Goal: Transaction & Acquisition: Purchase product/service

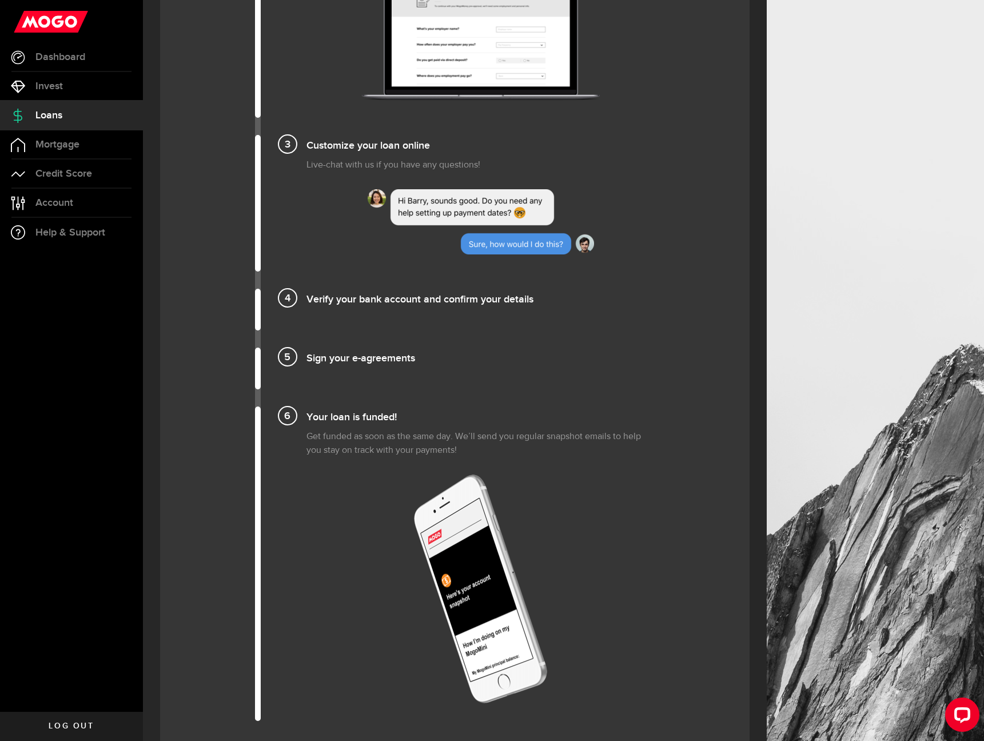
scroll to position [1094, 0]
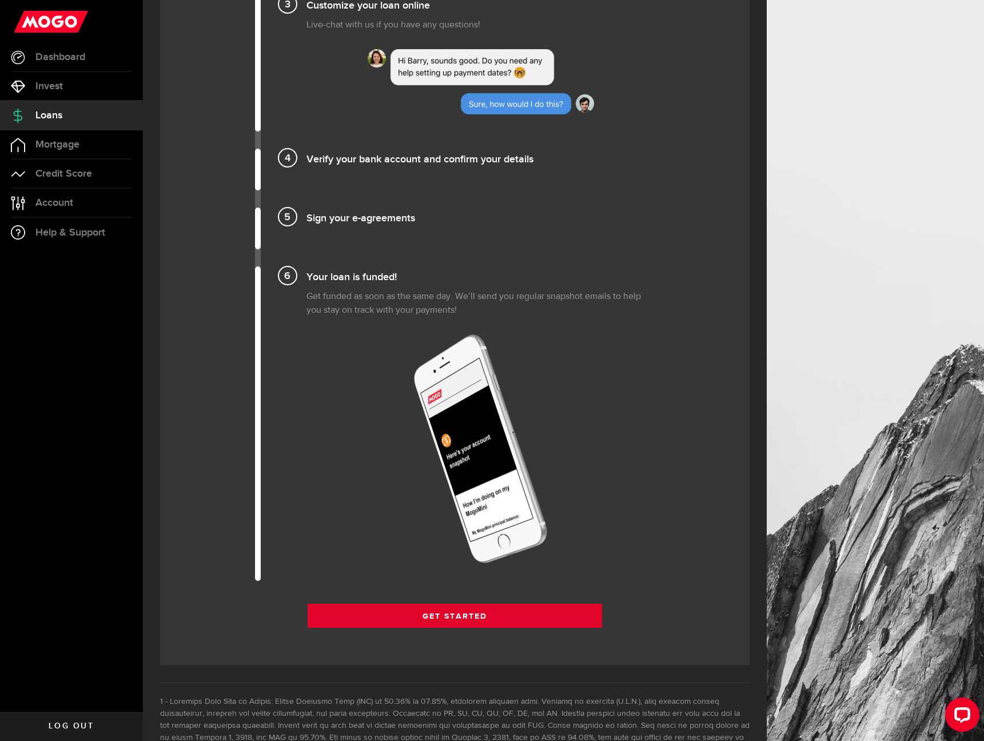
click at [411, 612] on link "Get Started" at bounding box center [455, 616] width 295 height 24
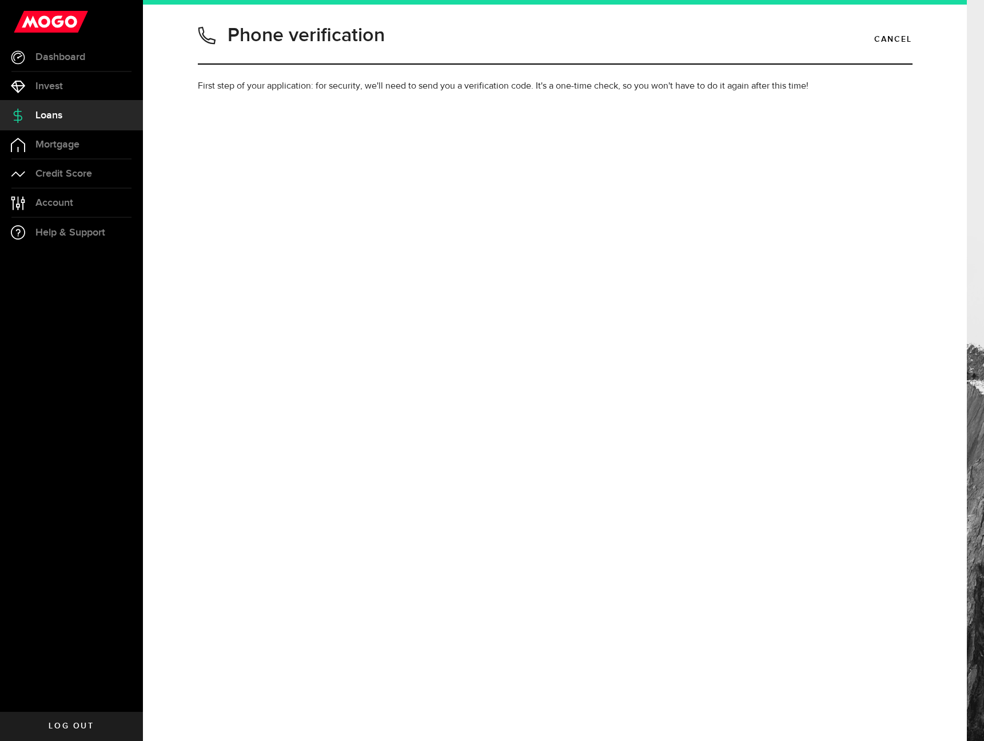
type input "2899282484"
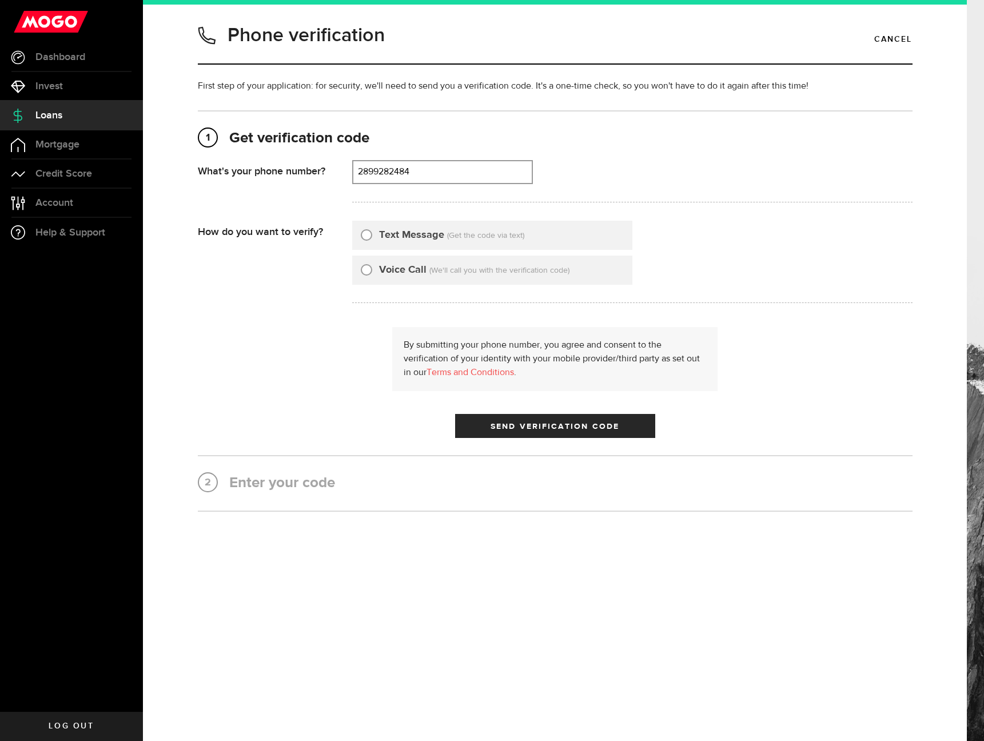
click at [404, 238] on label "Text Message" at bounding box center [411, 235] width 65 height 15
click at [372, 238] on input "Text Message" at bounding box center [366, 233] width 11 height 11
radio input "true"
click at [532, 428] on span "Send Verification Code" at bounding box center [554, 426] width 129 height 8
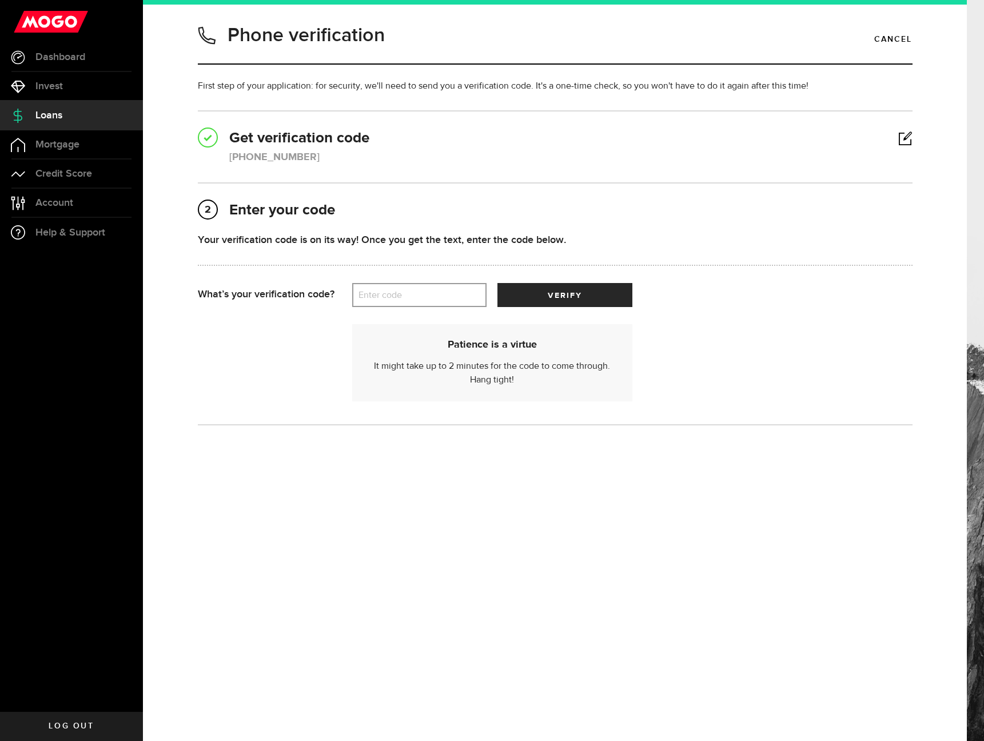
click at [436, 297] on label "Enter code" at bounding box center [419, 295] width 134 height 23
click at [436, 297] on input "Enter code" at bounding box center [419, 295] width 134 height 24
type input "07775"
click at [564, 295] on button "verify" at bounding box center [564, 295] width 134 height 24
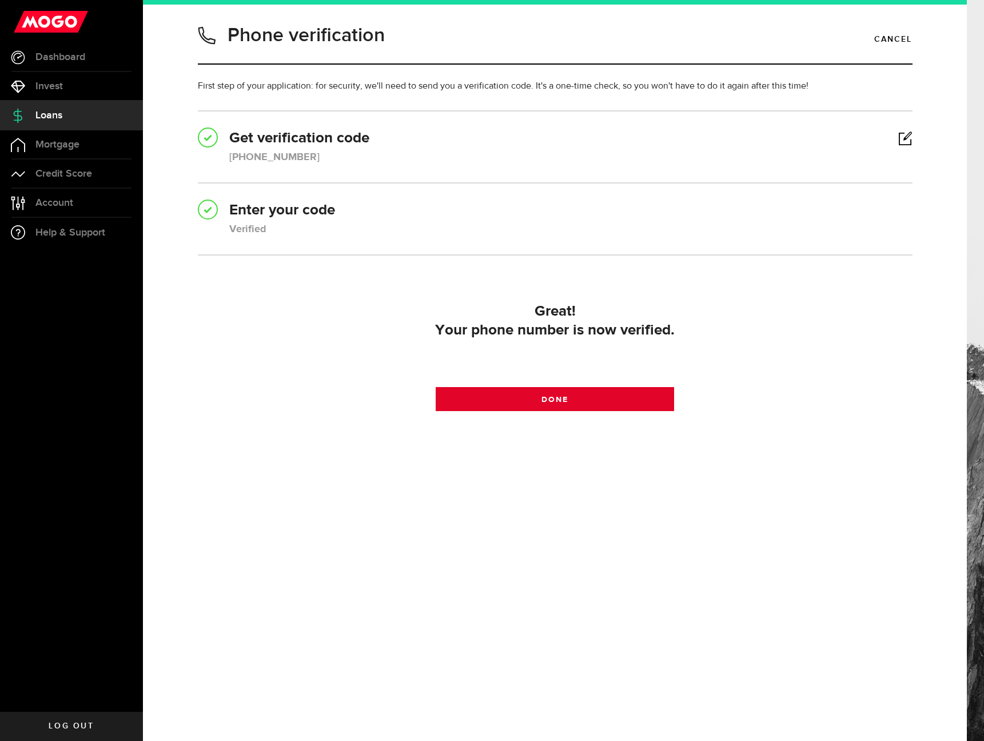
click at [584, 404] on link "Done" at bounding box center [555, 399] width 238 height 24
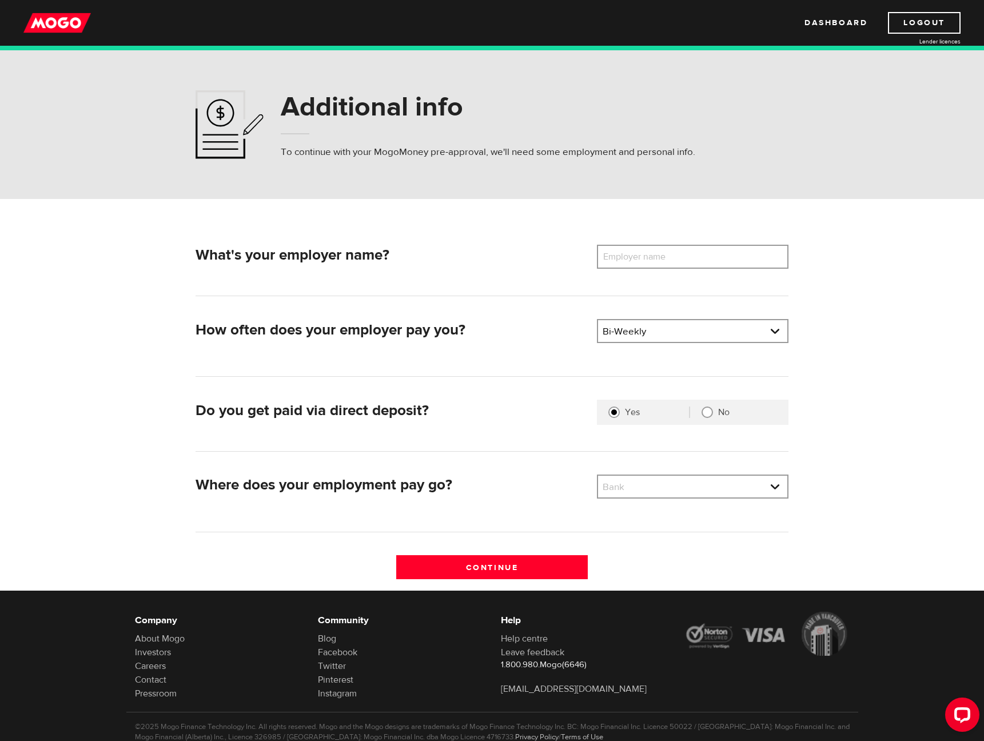
click at [633, 262] on label "Employer name" at bounding box center [643, 257] width 92 height 24
click at [633, 262] on input "Employer name" at bounding box center [693, 257] width 192 height 24
type input "Durham District School Board"
click at [664, 482] on link at bounding box center [692, 487] width 189 height 22
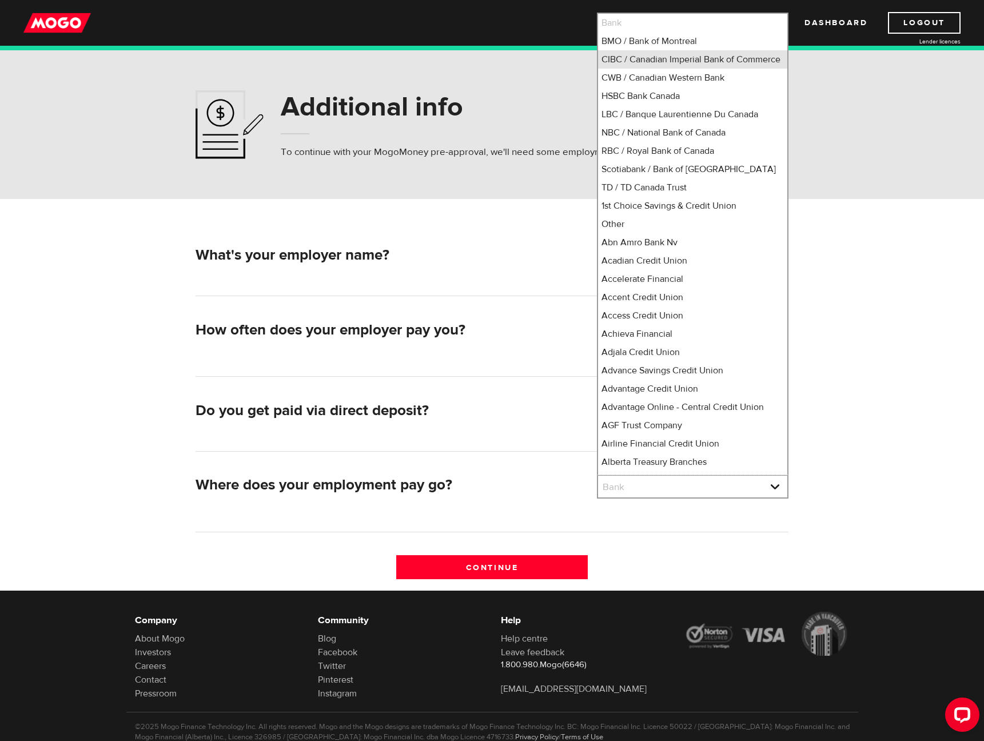
click at [652, 69] on li "CIBC / Canadian Imperial Bank of Commerce" at bounding box center [692, 59] width 189 height 18
select select "4"
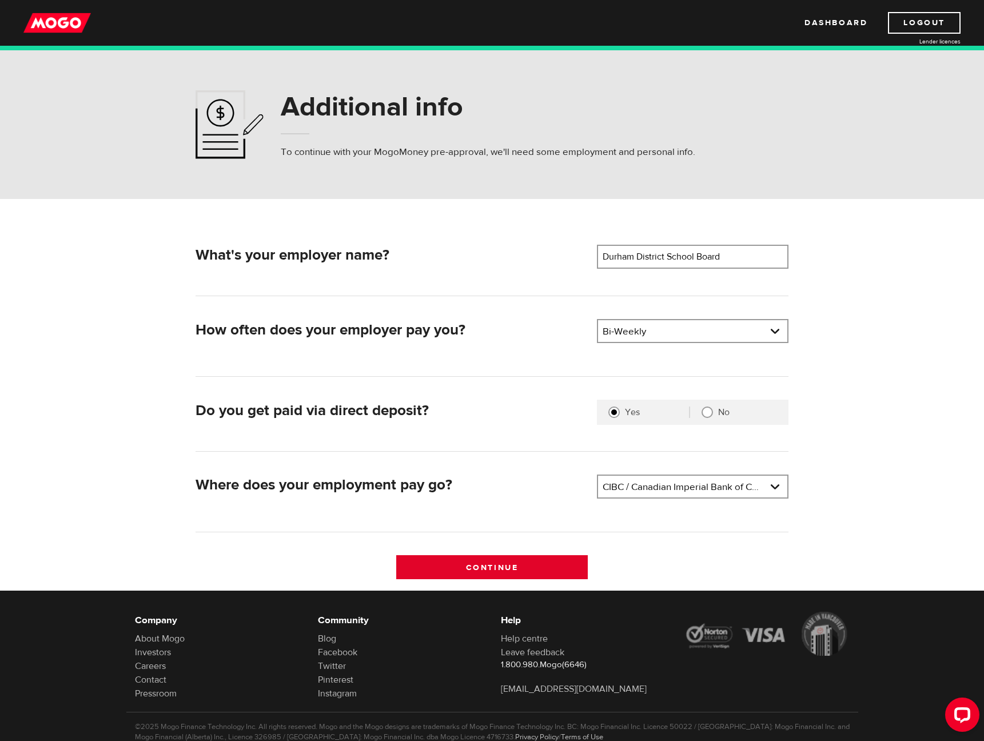
click at [494, 571] on input "Continue" at bounding box center [492, 567] width 192 height 24
click at [741, 258] on input "Durham District School Board" at bounding box center [693, 257] width 192 height 24
drag, startPoint x: 742, startPoint y: 257, endPoint x: 576, endPoint y: 253, distance: 165.8
click at [576, 253] on div "What's your employer name? Employer name Please enter your employer's name Durh…" at bounding box center [492, 259] width 602 height 28
type input "Air Class 1 on 1"
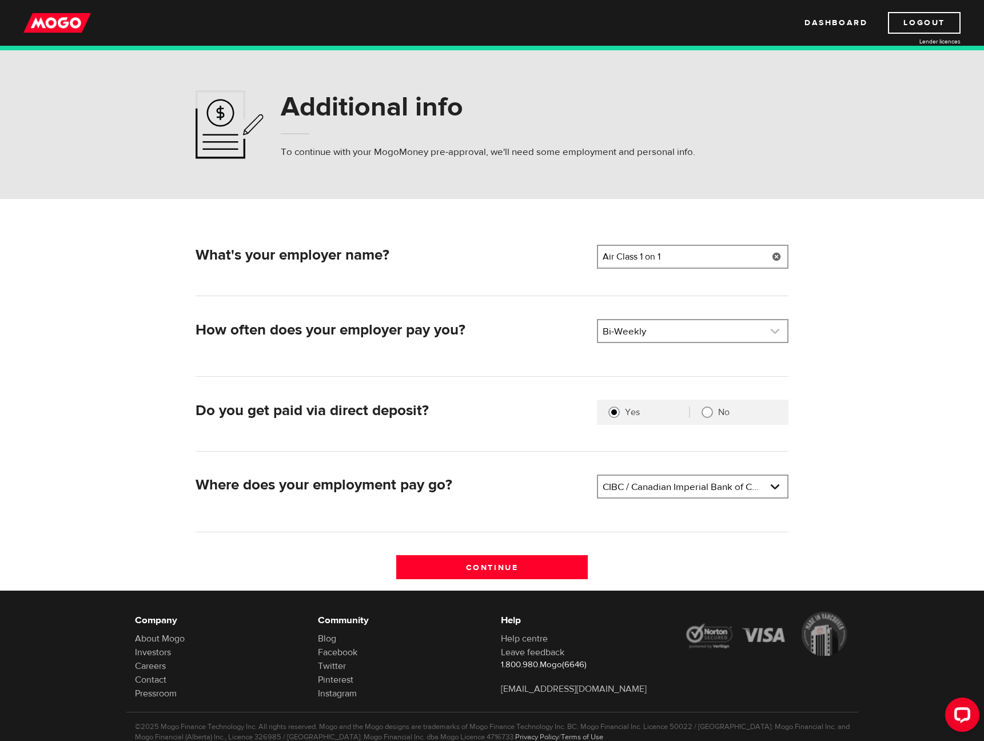
click at [641, 326] on link at bounding box center [692, 331] width 189 height 22
click at [632, 423] on li "Monthly" at bounding box center [692, 425] width 189 height 18
select select "4"
click at [646, 368] on div "How often does your employer pay you? Pay frequency Please select the frequency…" at bounding box center [492, 348] width 593 height 58
click at [683, 257] on input "Air Class 1 on 1" at bounding box center [693, 257] width 192 height 24
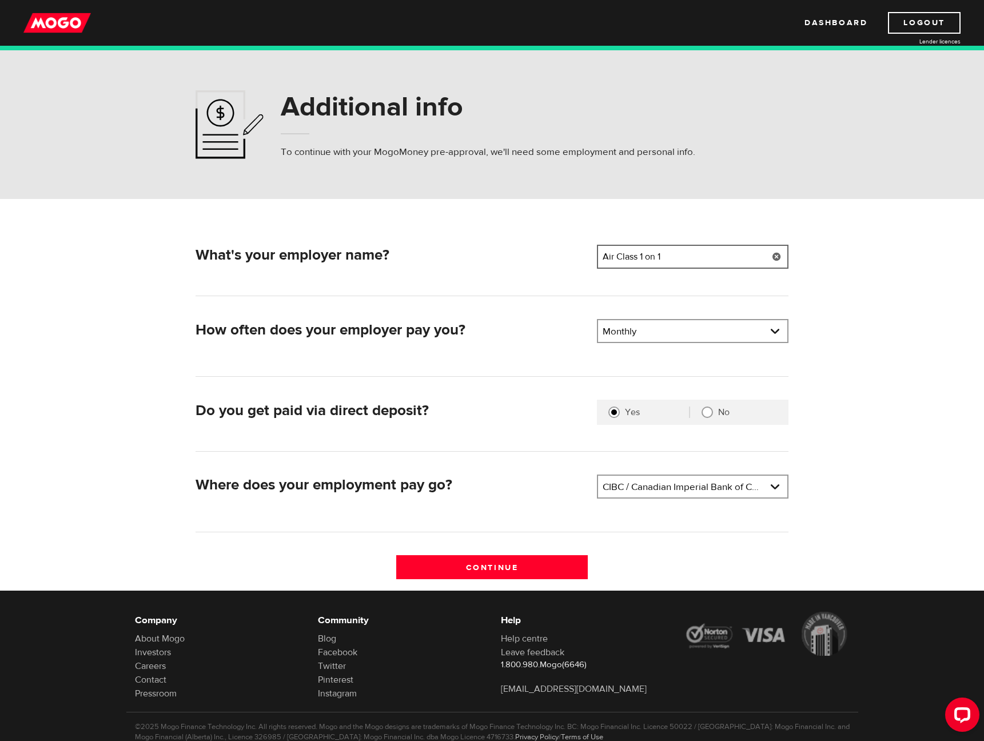
drag, startPoint x: 667, startPoint y: 257, endPoint x: 580, endPoint y: 257, distance: 86.9
click at [580, 257] on div "What's your employer name? Employer name Please enter your employer's name Air …" at bounding box center [492, 259] width 602 height 28
type input "C"
type input "7+ Education"
click at [724, 412] on label "No" at bounding box center [747, 411] width 59 height 11
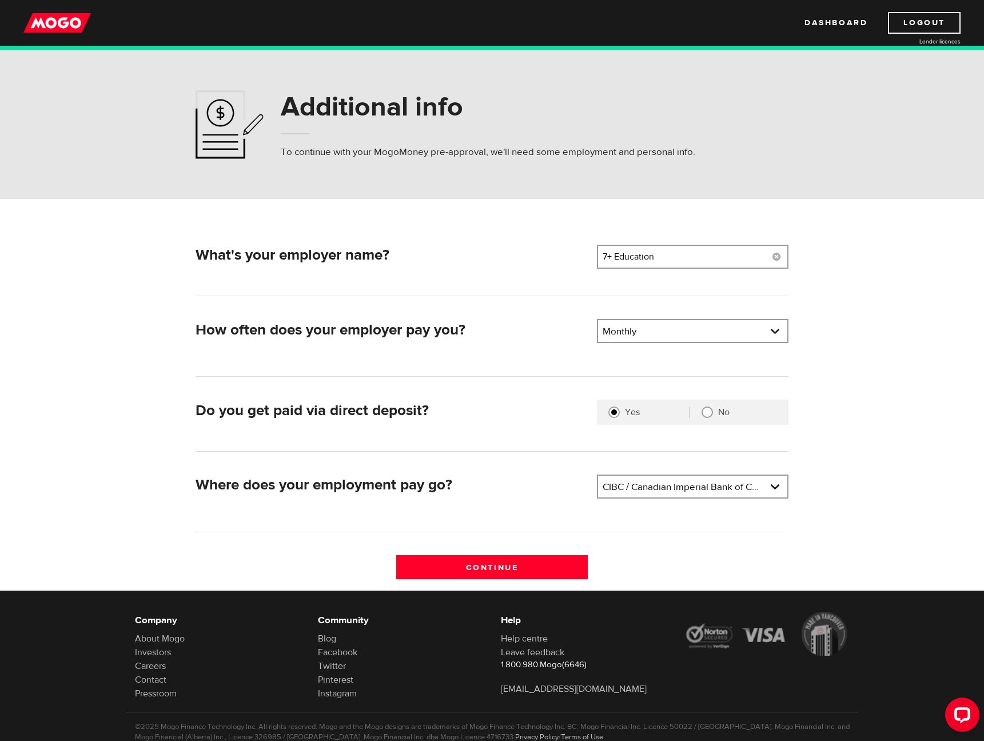
click at [713, 412] on input "No" at bounding box center [706, 411] width 11 height 11
radio input "true"
click at [674, 333] on link at bounding box center [692, 331] width 189 height 22
click at [627, 425] on li "Monthly" at bounding box center [692, 425] width 189 height 18
click at [494, 569] on input "Continue" at bounding box center [492, 567] width 192 height 24
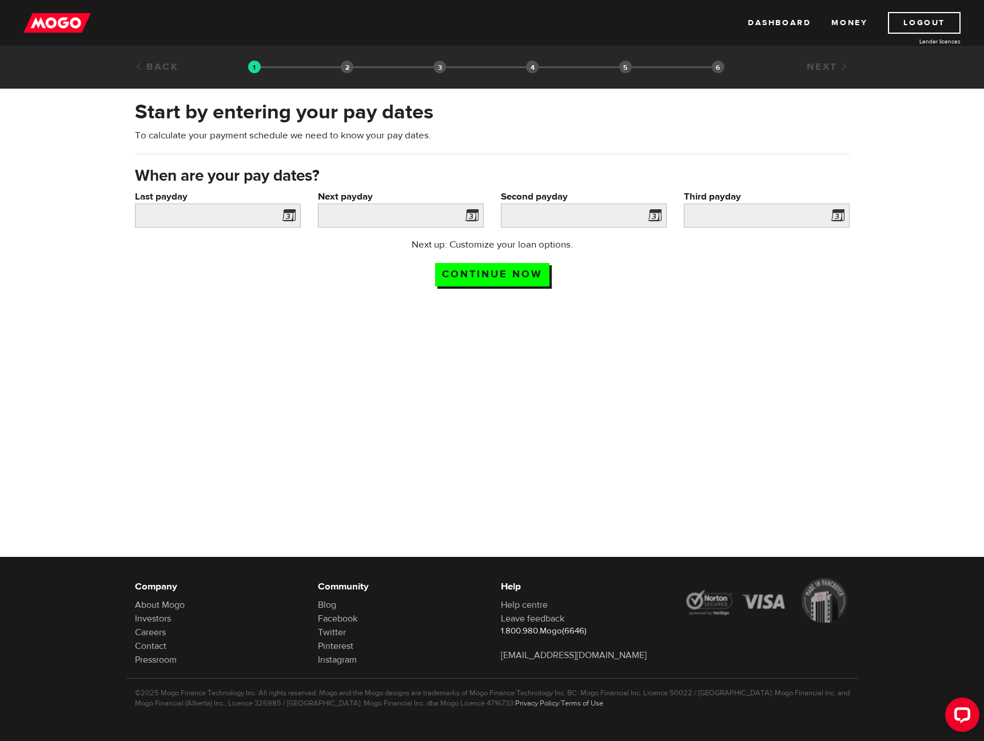
click at [288, 216] on span at bounding box center [286, 217] width 17 height 18
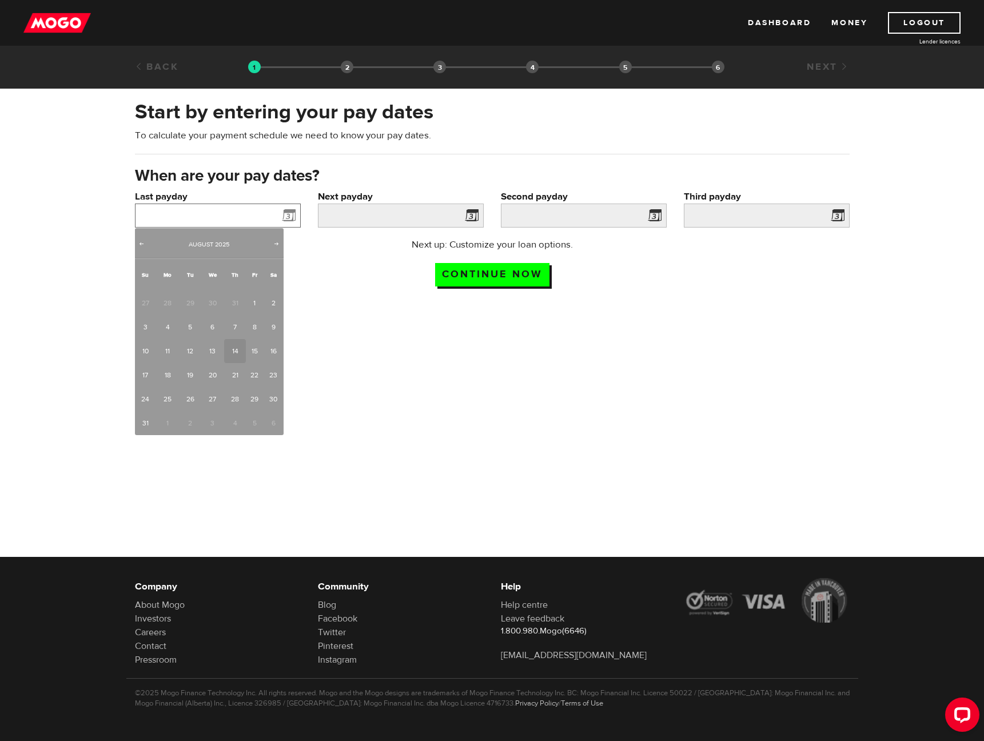
click at [257, 213] on input "Last payday" at bounding box center [218, 216] width 166 height 24
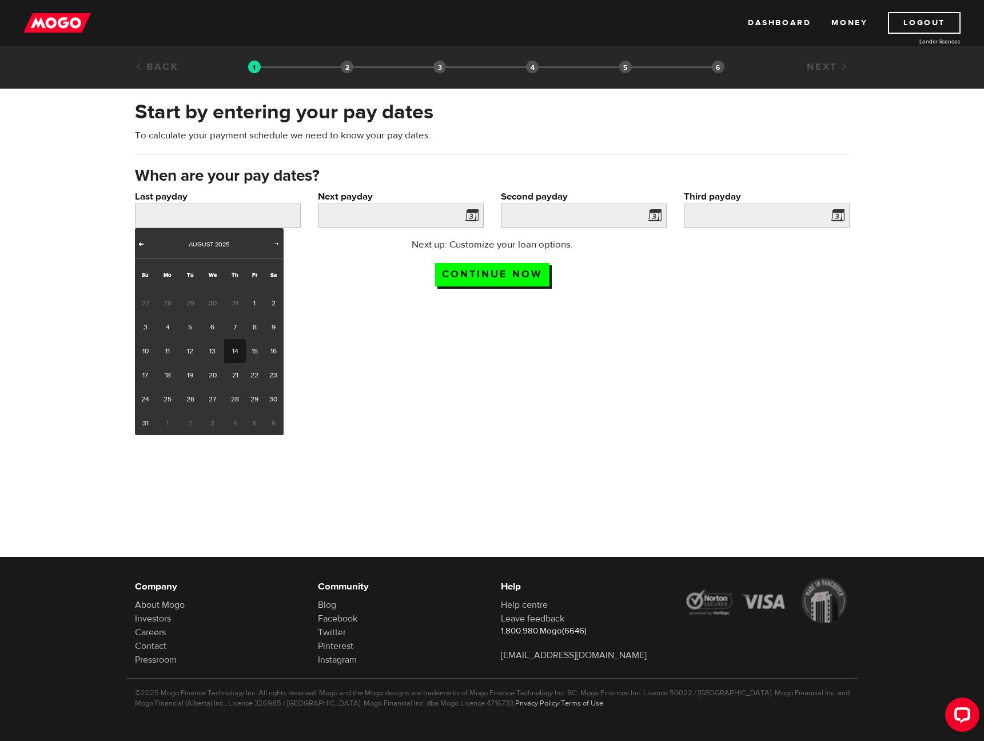
click at [141, 242] on span "Prev" at bounding box center [141, 243] width 9 height 9
click at [142, 242] on span "Prev" at bounding box center [141, 243] width 9 height 9
click at [278, 243] on span "Next" at bounding box center [276, 243] width 9 height 9
click at [190, 302] on link "1" at bounding box center [190, 303] width 21 height 24
type input "2025/07/01"
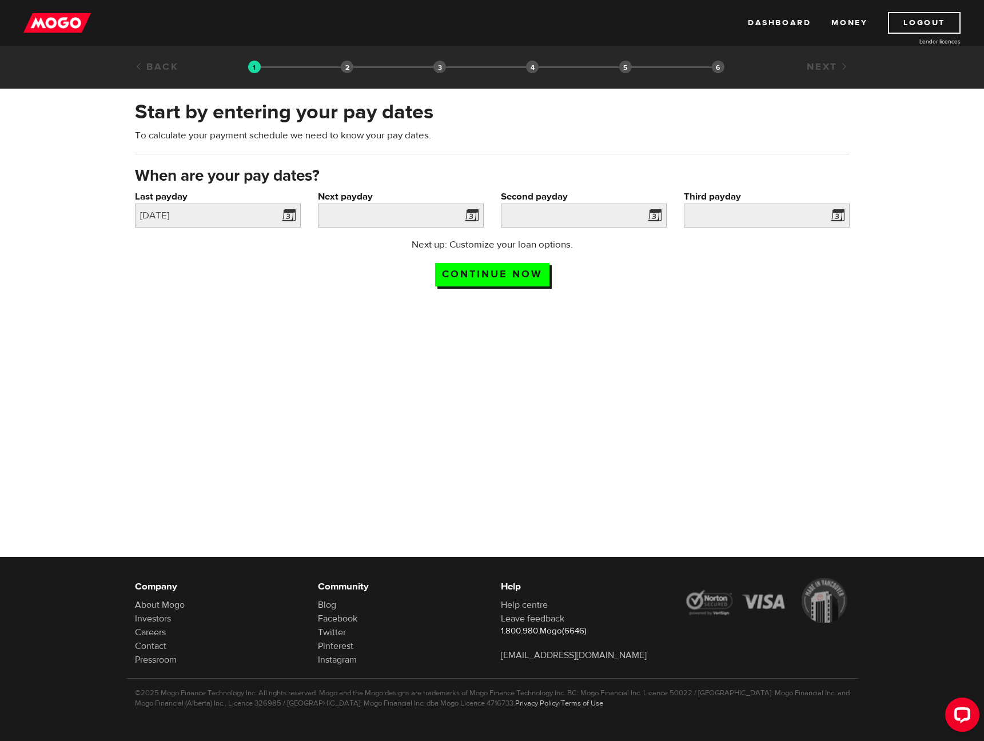
click at [468, 214] on span at bounding box center [469, 217] width 17 height 18
click at [289, 214] on span at bounding box center [286, 217] width 17 height 18
click at [288, 216] on span at bounding box center [286, 217] width 17 height 18
click at [231, 215] on input "Last payday" at bounding box center [218, 216] width 166 height 24
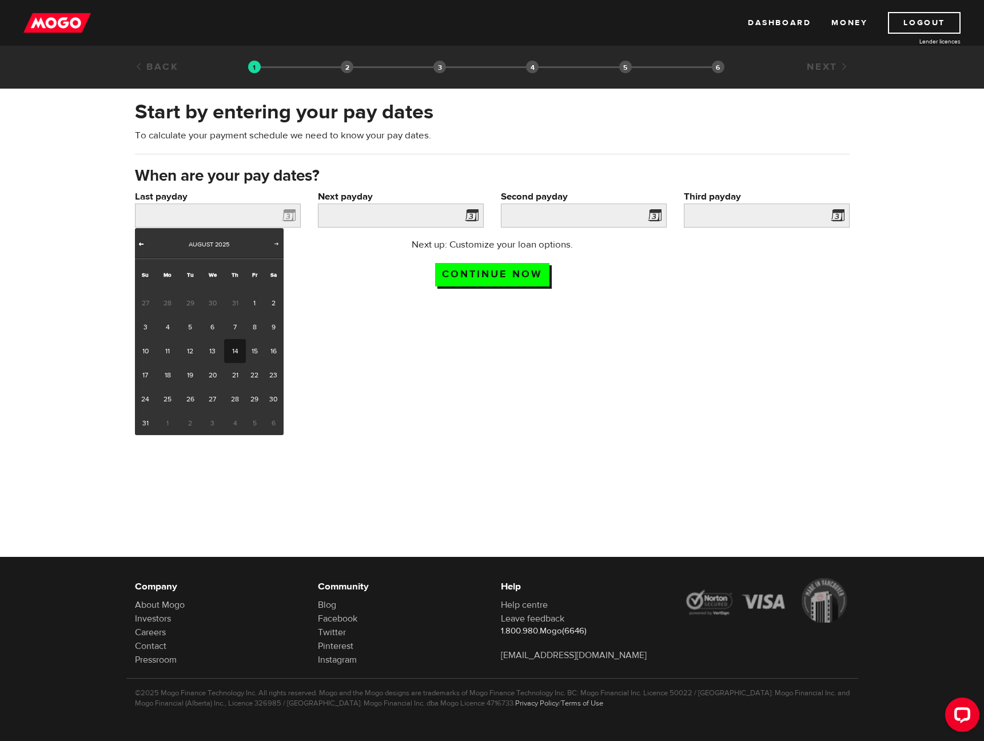
click at [142, 243] on span "Prev" at bounding box center [141, 243] width 9 height 9
click at [254, 373] on link "25" at bounding box center [255, 375] width 18 height 24
type input "2025/07/25"
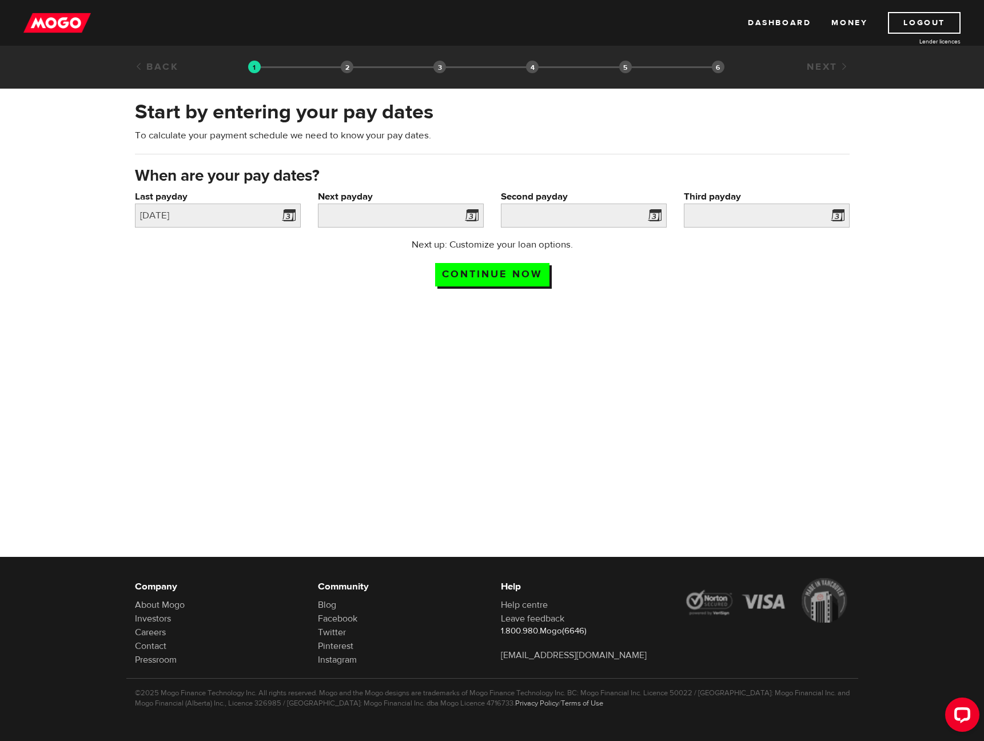
click at [468, 214] on span at bounding box center [469, 217] width 17 height 18
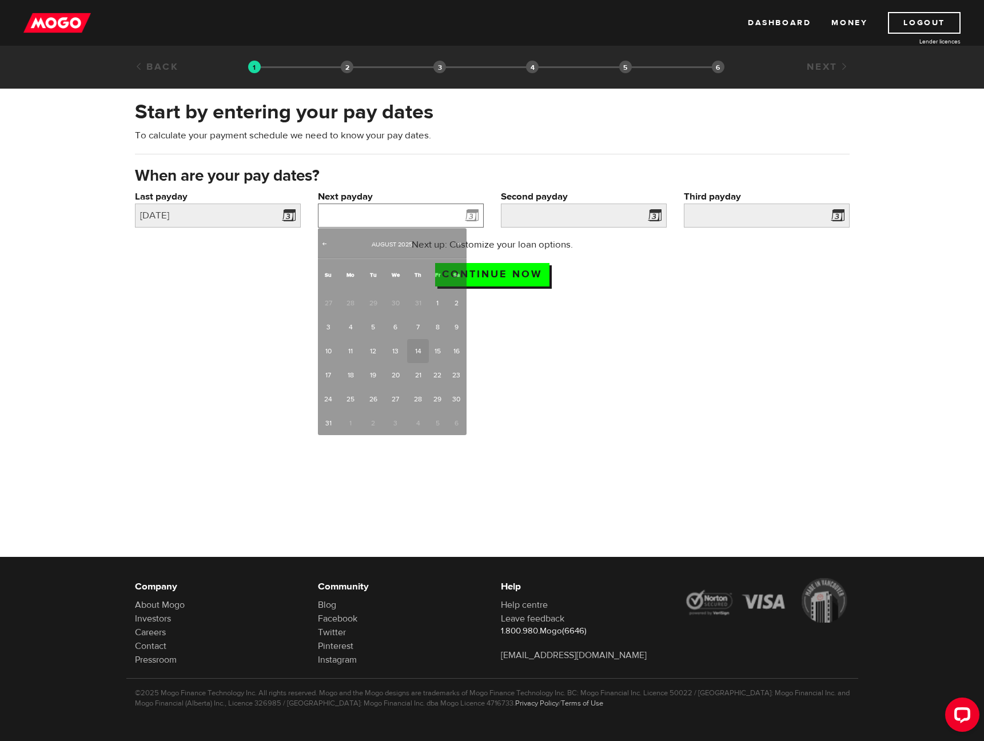
click at [434, 212] on input "Next payday" at bounding box center [401, 216] width 166 height 24
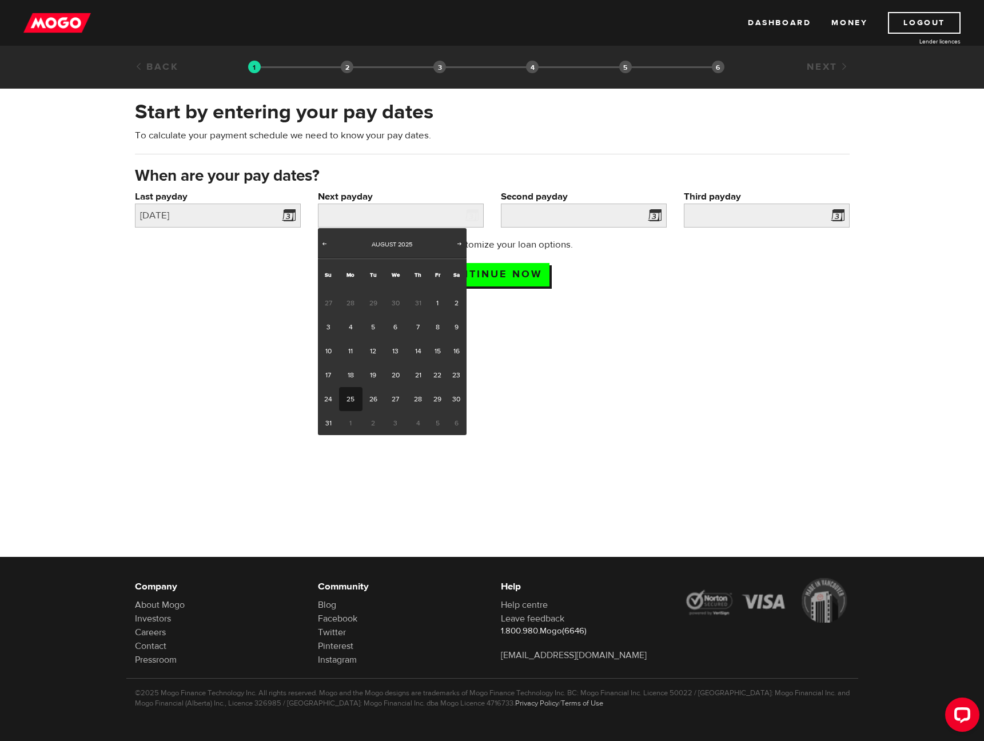
click at [348, 400] on link "25" at bounding box center [350, 399] width 23 height 24
type input "2025/08/25"
type input "2025/9/8"
type input "2025/9/22"
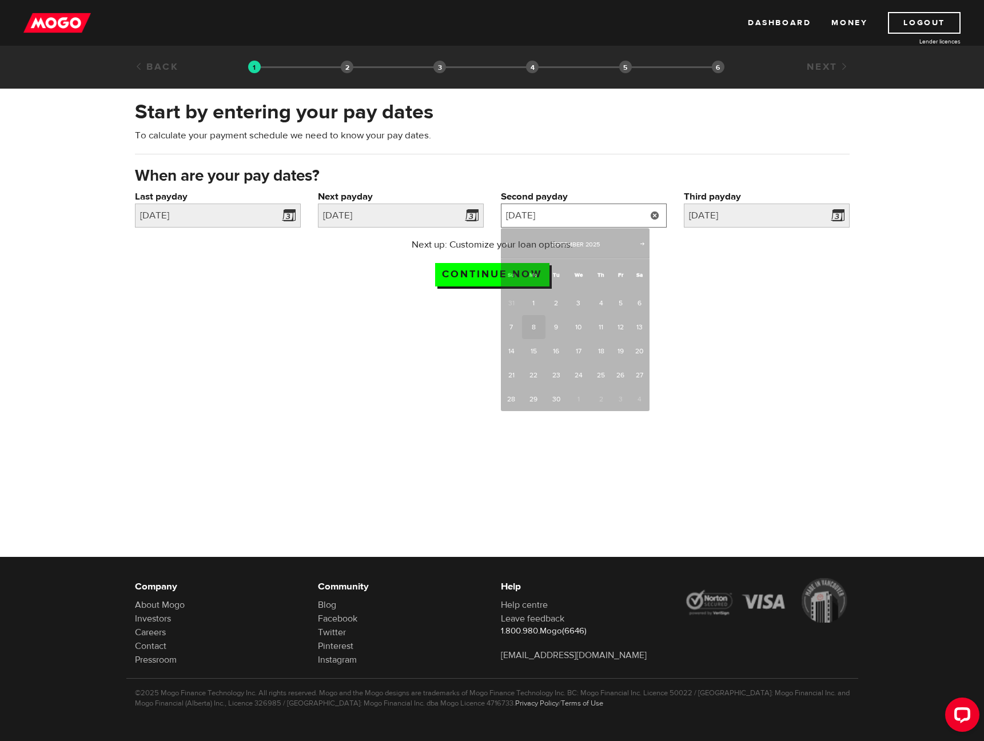
click at [571, 216] on input "2025/9/8" at bounding box center [584, 216] width 166 height 24
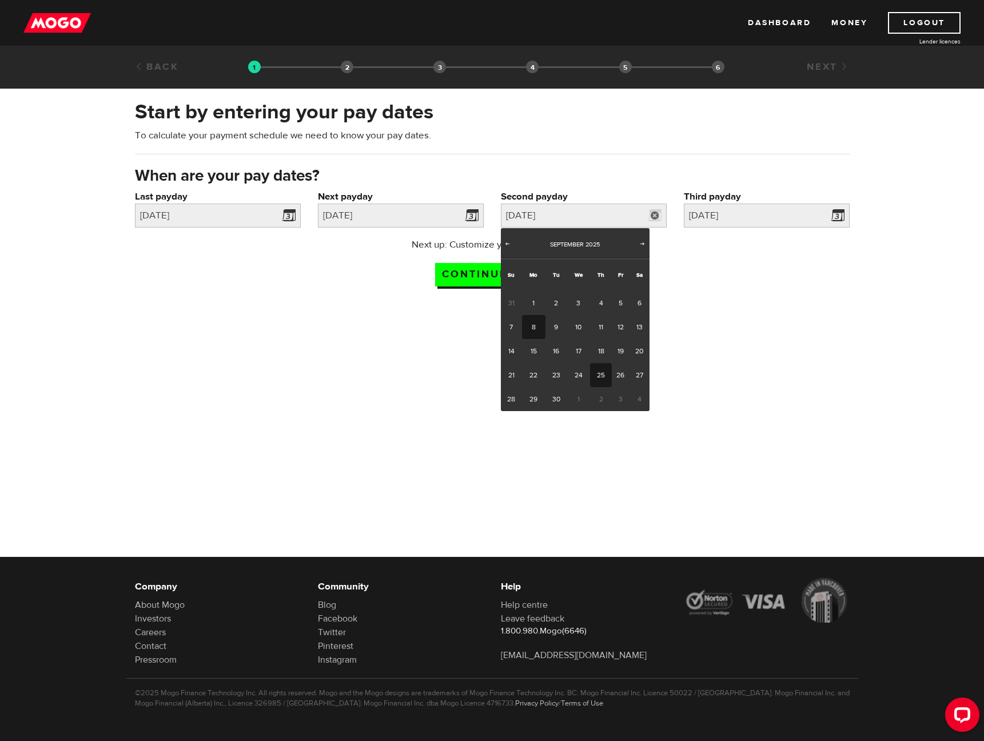
click at [599, 375] on link "25" at bounding box center [600, 375] width 21 height 24
type input "2025/09/25"
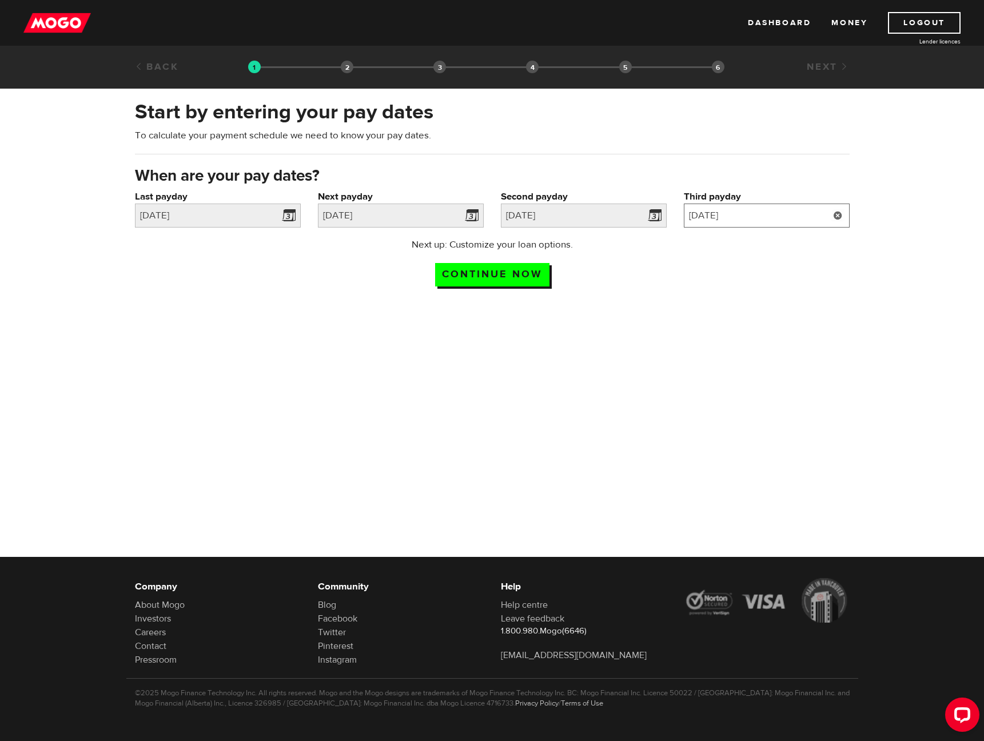
click at [710, 214] on input "2025/9/22" at bounding box center [767, 216] width 166 height 24
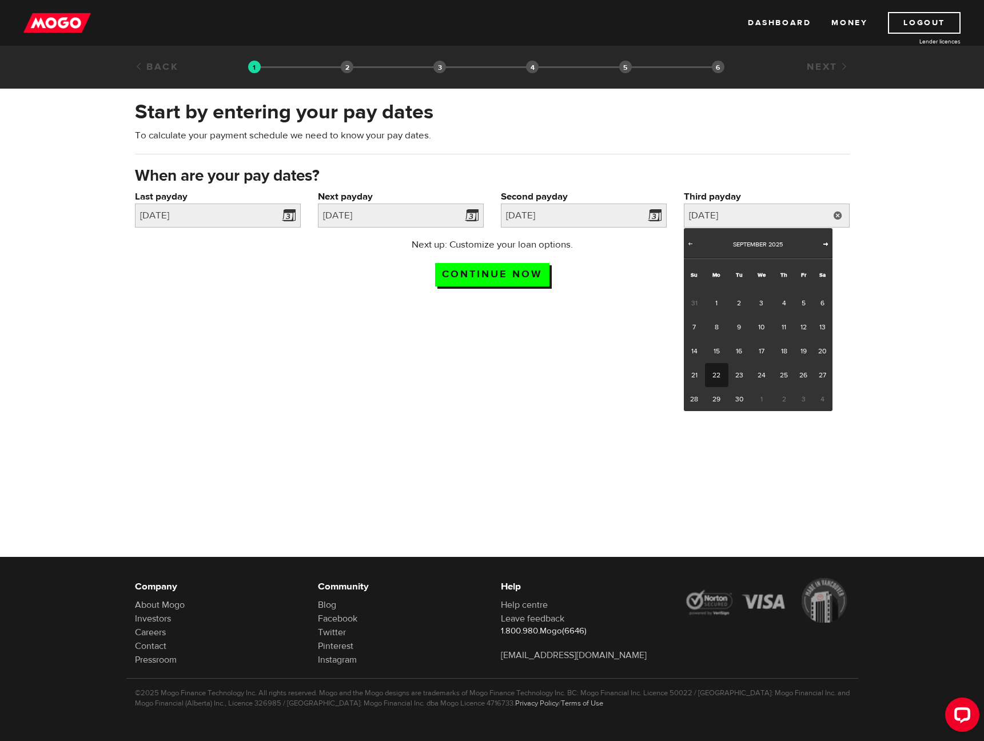
click at [825, 242] on span "Next" at bounding box center [825, 243] width 9 height 9
click at [828, 377] on link "25" at bounding box center [822, 375] width 20 height 24
type input "2025/10/25"
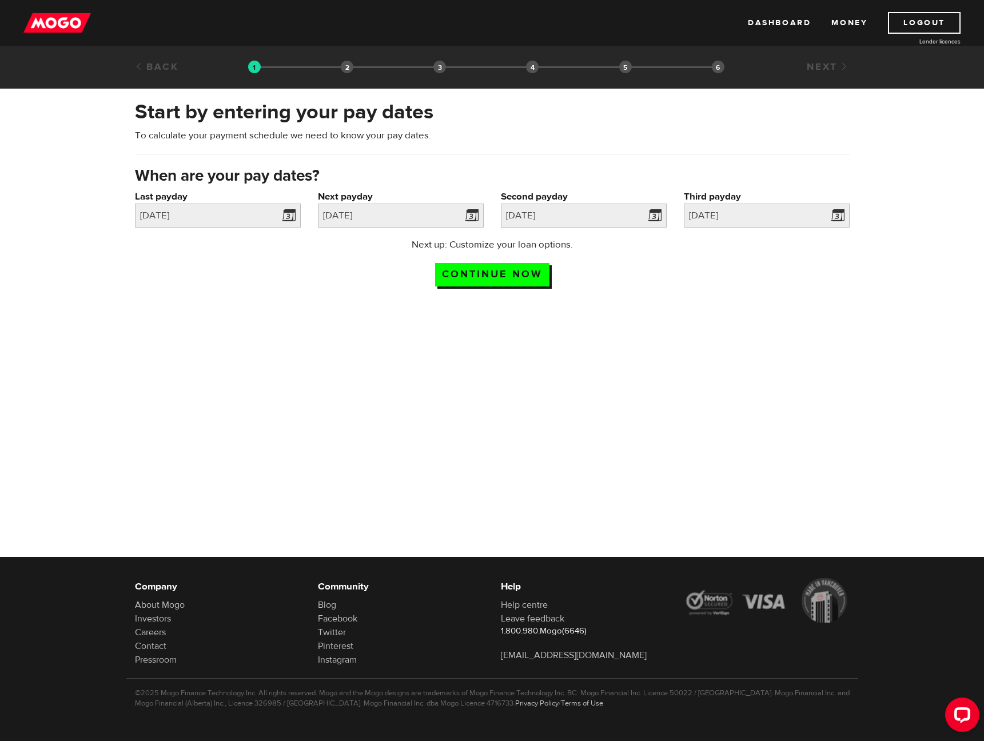
click at [630, 380] on div at bounding box center [492, 398] width 984 height 184
click at [505, 277] on input "Continue now" at bounding box center [492, 274] width 114 height 23
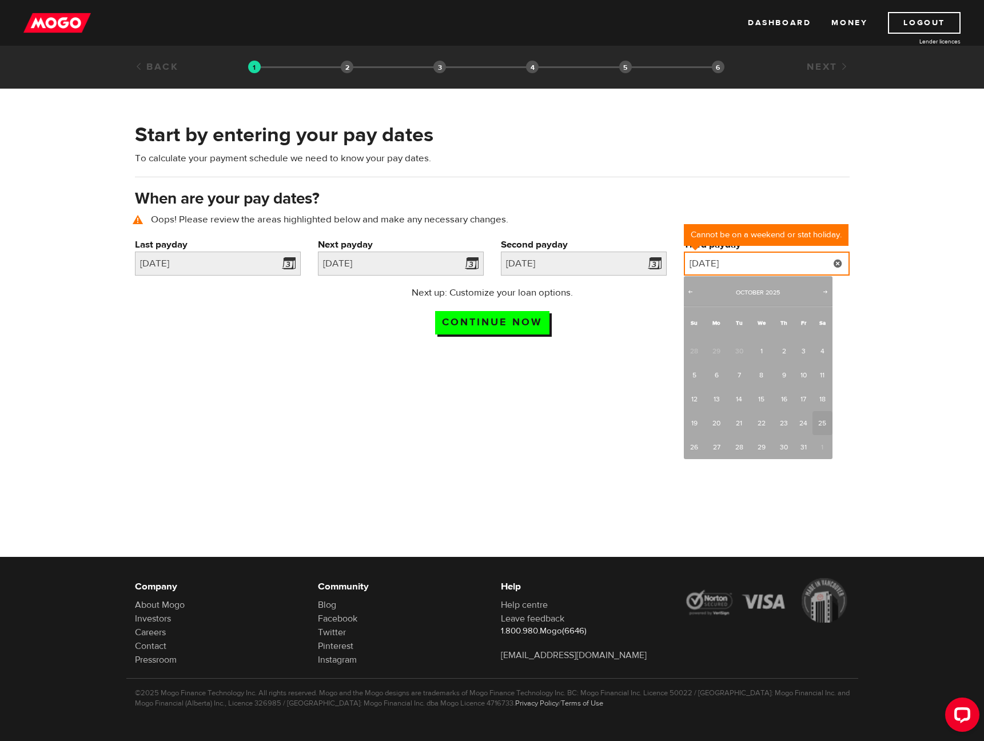
click at [800, 264] on input "[DATE]" at bounding box center [767, 264] width 166 height 24
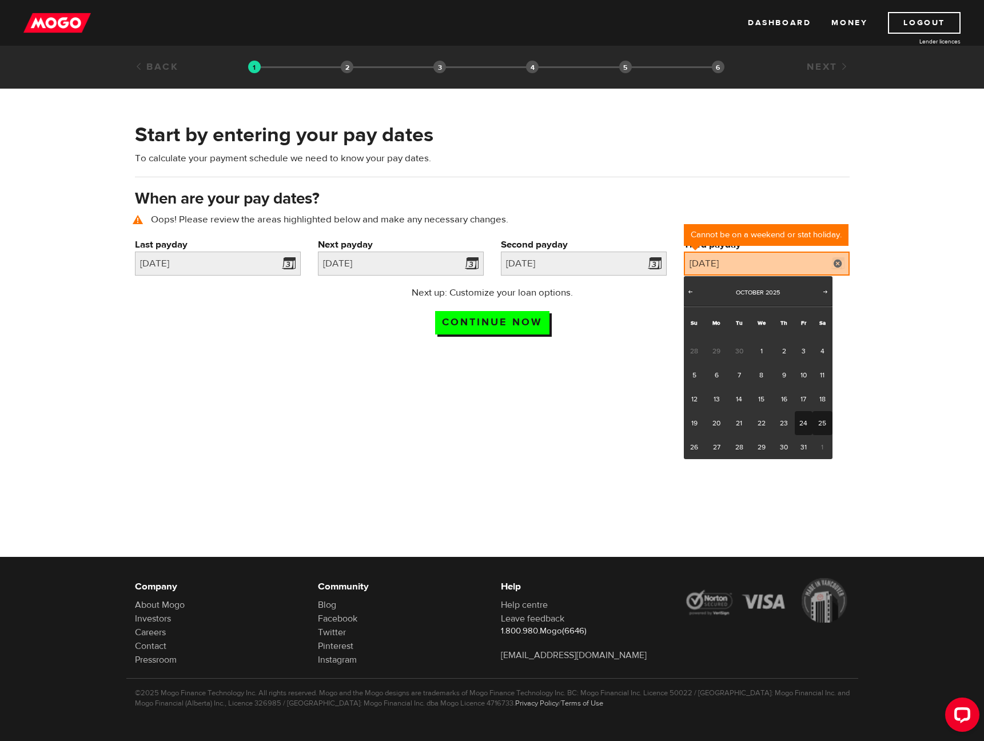
click at [805, 425] on link "24" at bounding box center [804, 423] width 18 height 24
type input "[DATE]"
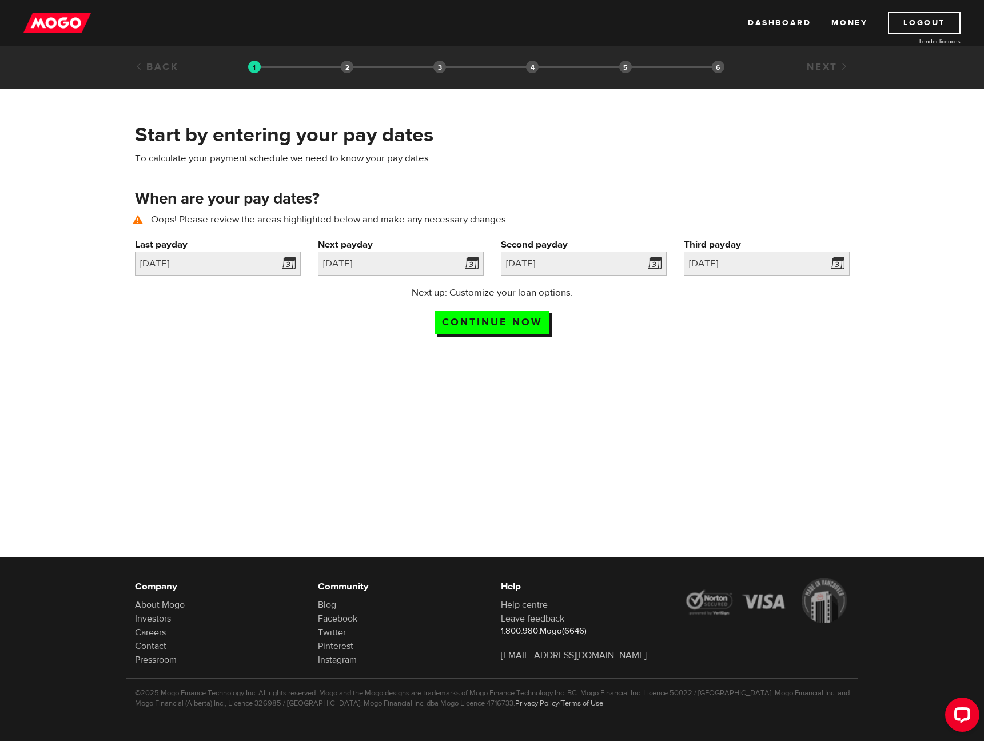
click at [627, 393] on div at bounding box center [492, 446] width 984 height 184
click at [508, 325] on input "Continue now" at bounding box center [492, 322] width 114 height 23
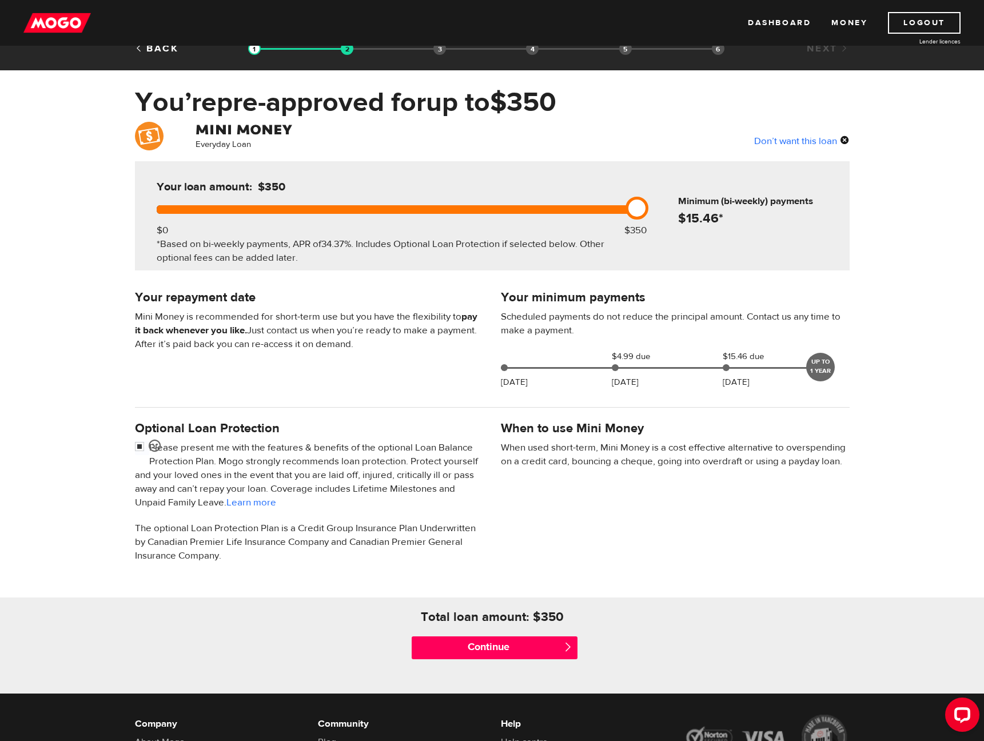
scroll to position [21, 0]
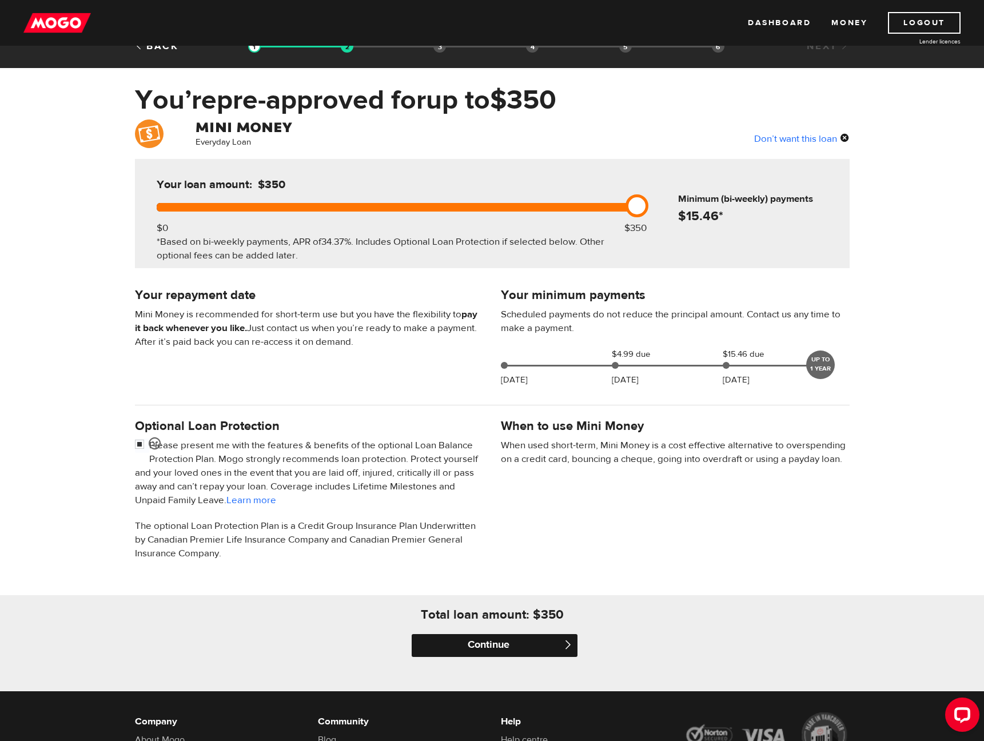
click at [490, 649] on input "Continue" at bounding box center [495, 645] width 166 height 23
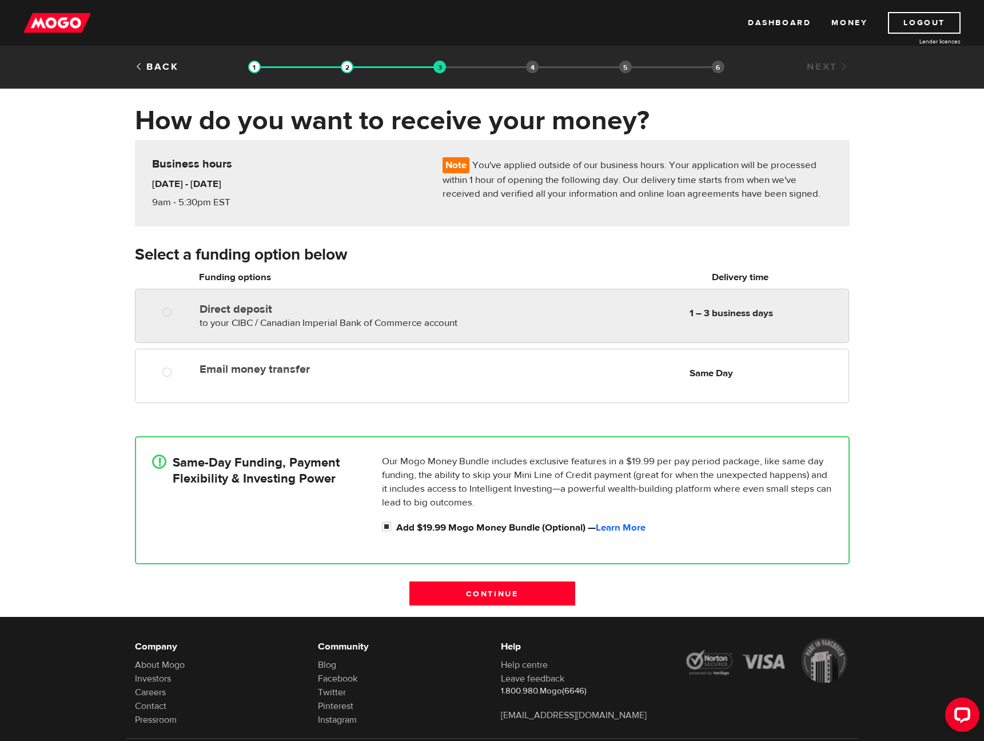
radio input "true"
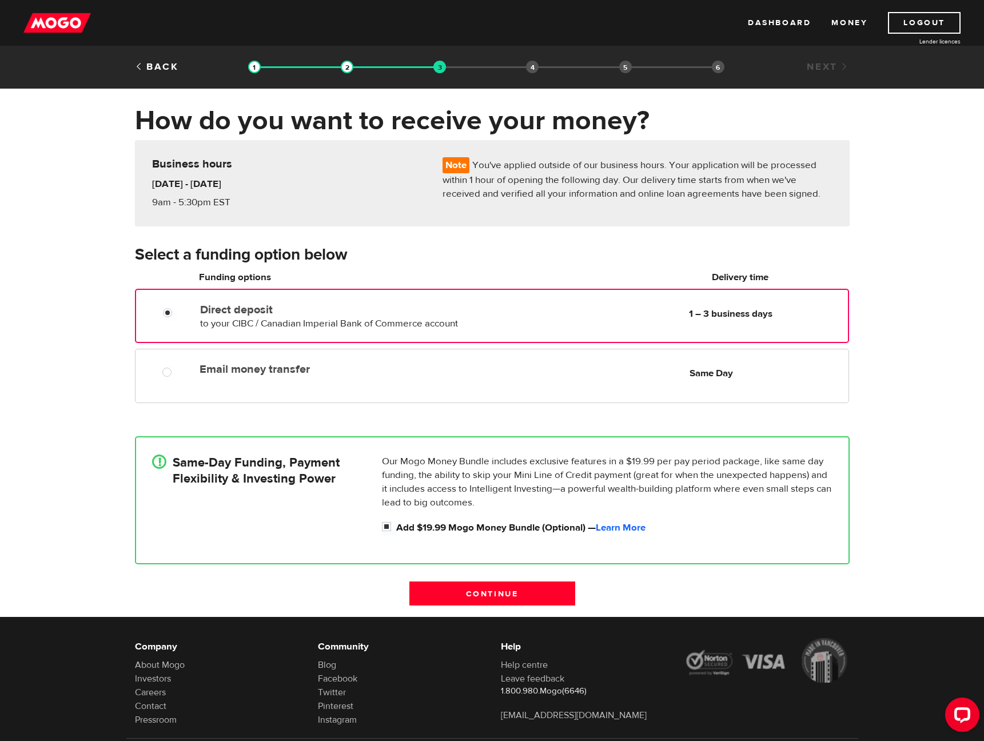
click at [263, 318] on div "Direct deposit to your CIBC / Canadian Imperial Bank of Commerce account Delive…" at bounding box center [332, 314] width 272 height 32
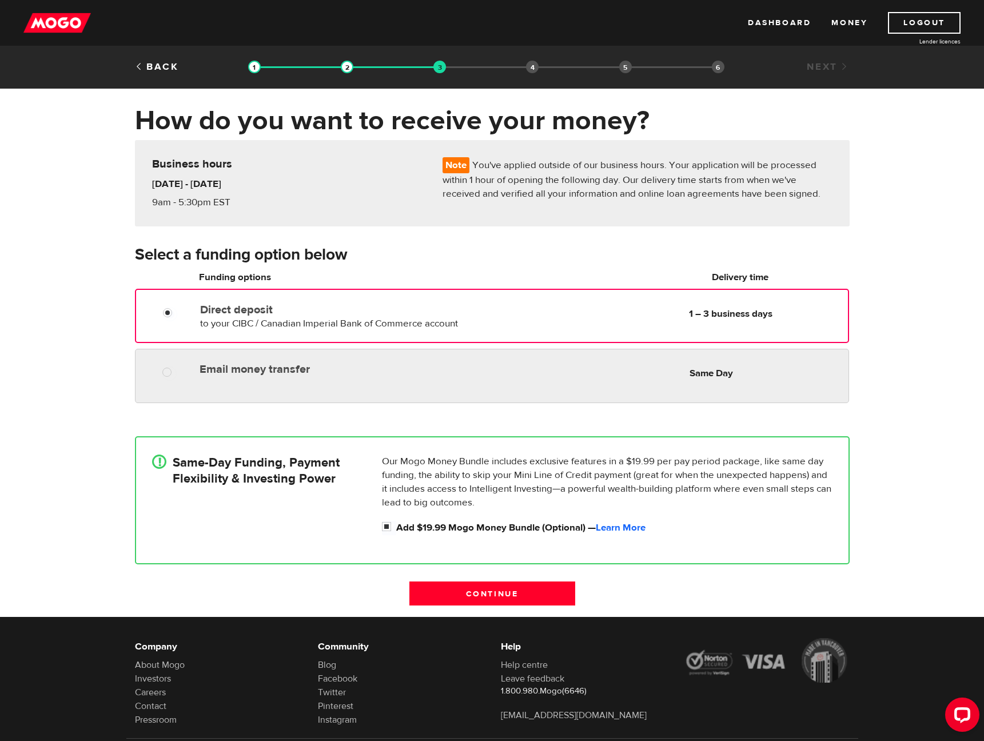
radio input "true"
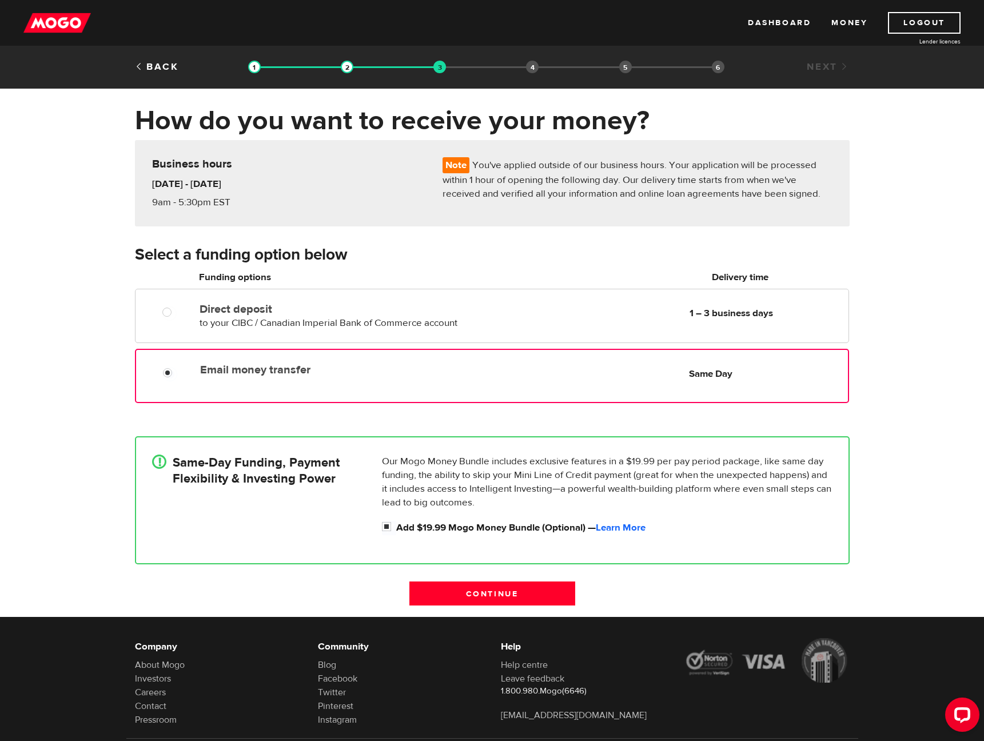
click at [220, 374] on label "Email money transfer" at bounding box center [331, 370] width 262 height 14
click at [177, 374] on input "Email money transfer" at bounding box center [170, 374] width 14 height 14
click at [386, 527] on input "Add $19.99 Mogo Money Bundle (Optional) — Learn More" at bounding box center [389, 528] width 14 height 14
checkbox input "false"
radio input "false"
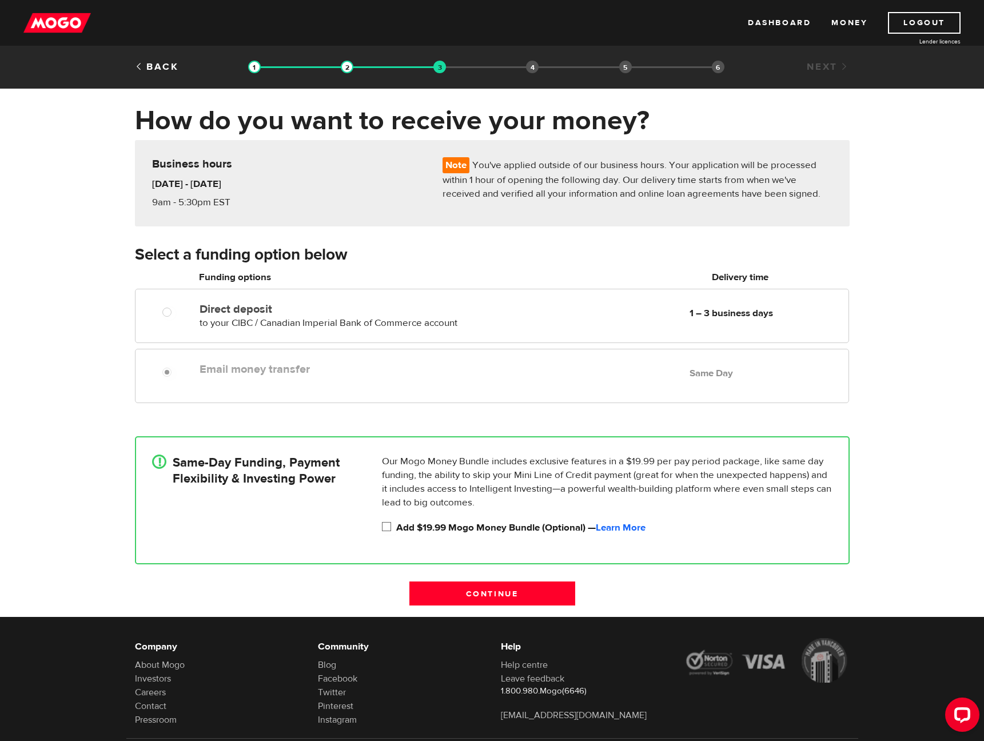
click at [388, 528] on input "Add $19.99 Mogo Money Bundle (Optional) — Learn More" at bounding box center [389, 528] width 14 height 14
checkbox input "true"
click at [473, 594] on input "Continue" at bounding box center [492, 593] width 166 height 24
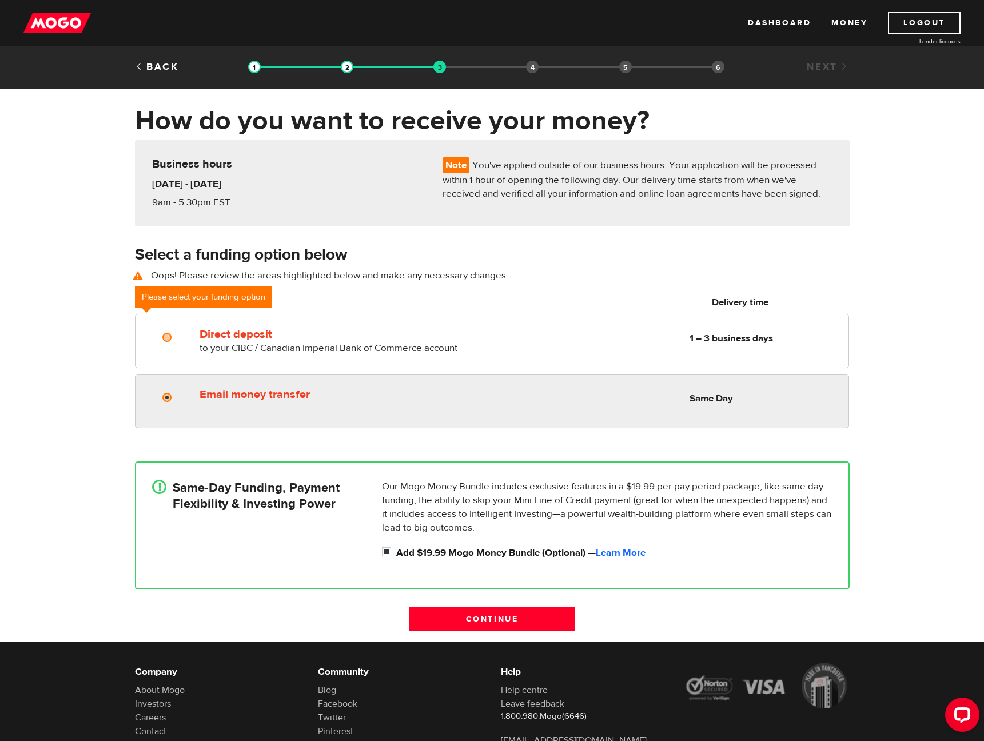
radio input "true"
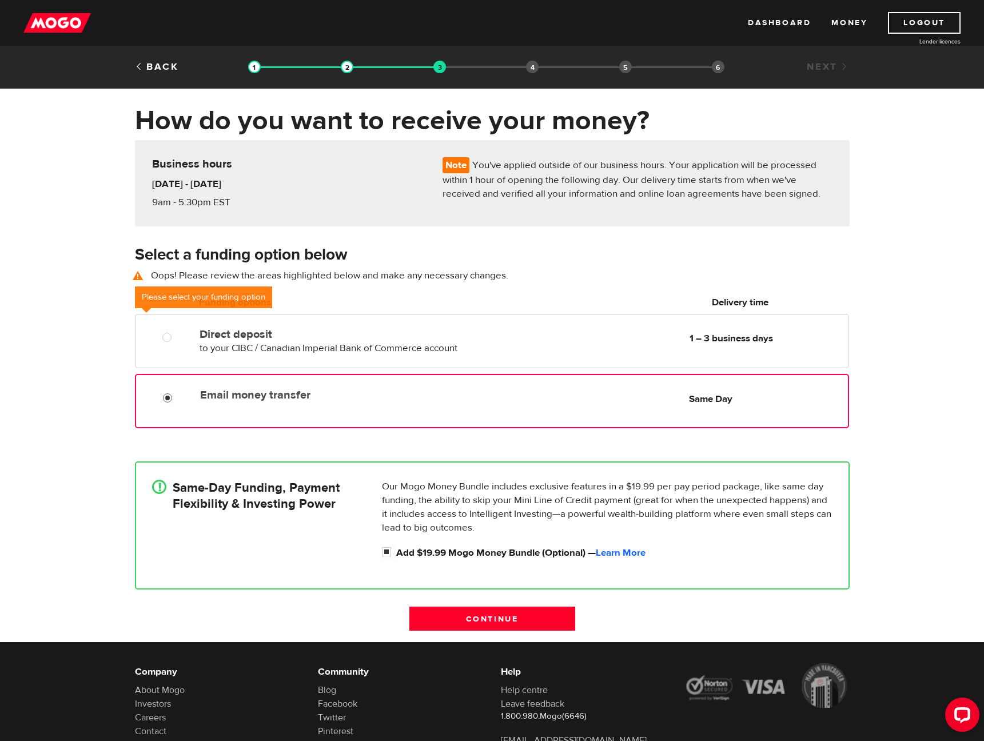
click at [172, 401] on input "Email money transfer" at bounding box center [170, 399] width 14 height 14
click at [284, 395] on label "Email money transfer" at bounding box center [331, 395] width 262 height 14
click at [177, 395] on input "Email money transfer" at bounding box center [170, 399] width 14 height 14
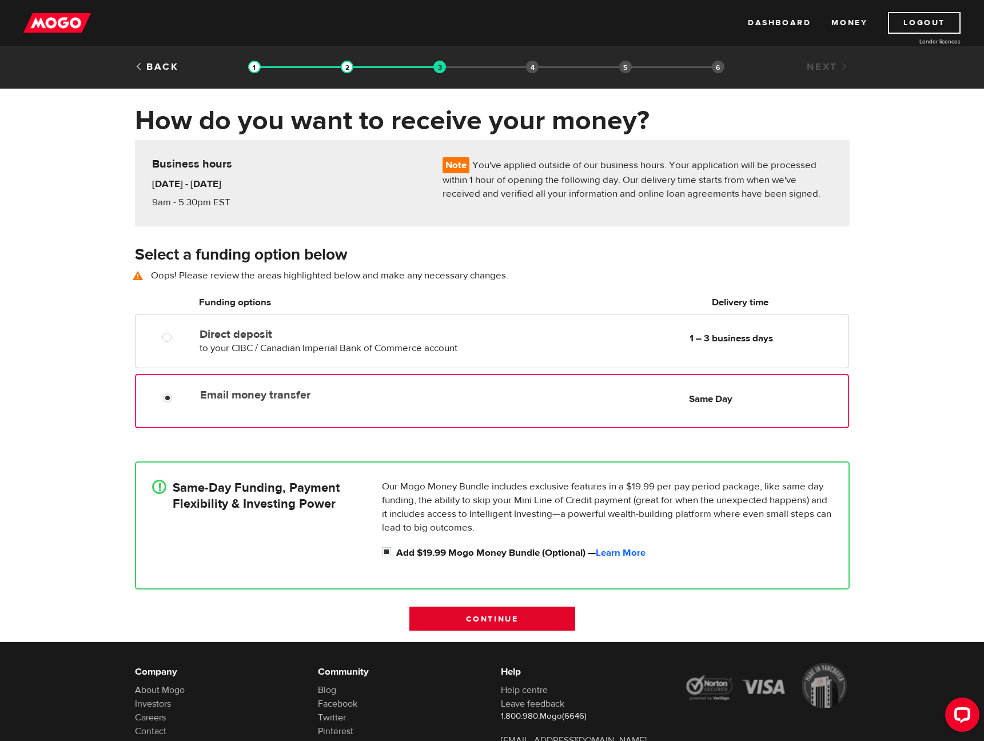
click at [475, 615] on input "Continue" at bounding box center [492, 619] width 166 height 24
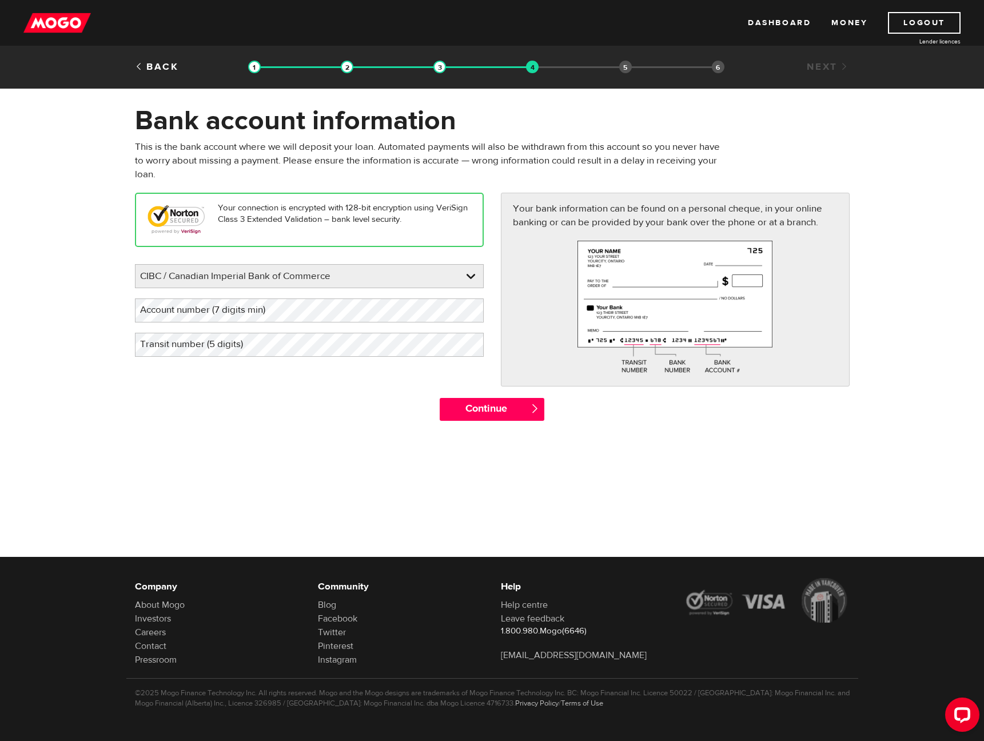
click at [277, 311] on label "Account number (7 digits min)" at bounding box center [212, 309] width 154 height 23
click at [172, 309] on label "Account number (7 digits min)" at bounding box center [212, 309] width 154 height 23
click at [242, 346] on label "Transit number (5 digits)" at bounding box center [200, 344] width 131 height 23
click at [210, 398] on div "Continue " at bounding box center [492, 415] width 732 height 34
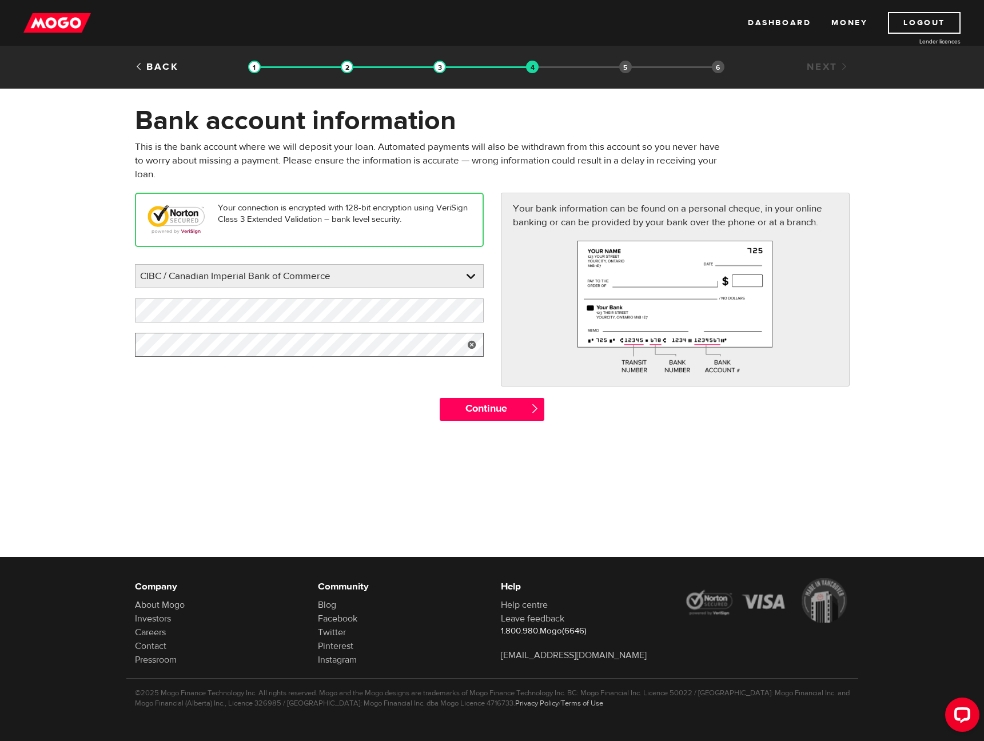
click at [83, 346] on form "Bank account information Oops! Please review the areas highlighted below and ma…" at bounding box center [492, 268] width 984 height 328
click at [241, 414] on div "Continue " at bounding box center [492, 415] width 732 height 34
click at [482, 412] on input "Continue" at bounding box center [492, 409] width 105 height 23
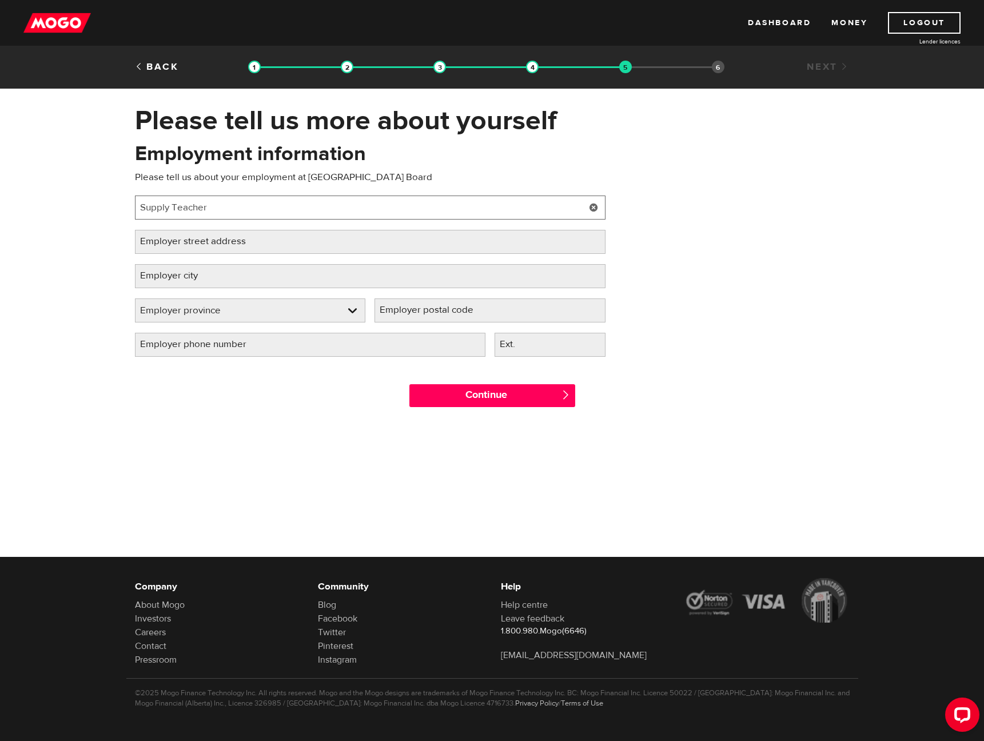
type input "Supply Teacher"
click at [230, 243] on label "Employer street address" at bounding box center [202, 241] width 134 height 23
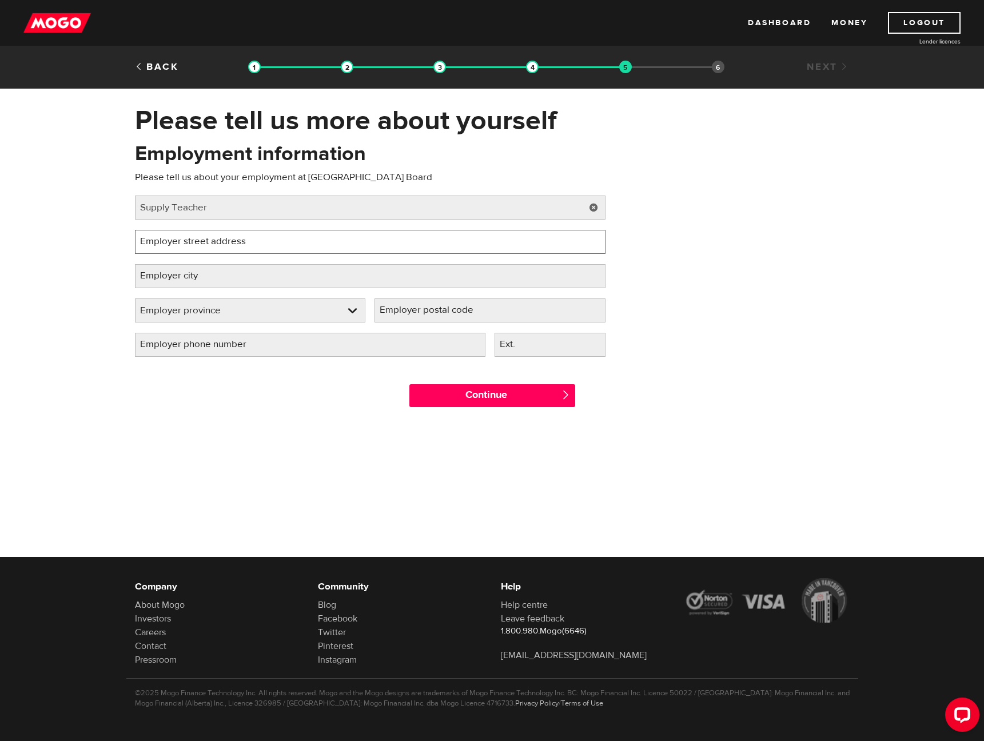
click at [230, 243] on input "Employer street address" at bounding box center [370, 242] width 470 height 24
paste input "120 Centre St S, Oshawa, ON L1H 4A3"
drag, startPoint x: 465, startPoint y: 242, endPoint x: 94, endPoint y: 251, distance: 371.1
click at [92, 243] on div "Please tell us more about yourself Oops! Please review the areas highlighted be…" at bounding box center [492, 261] width 984 height 314
type input "1"
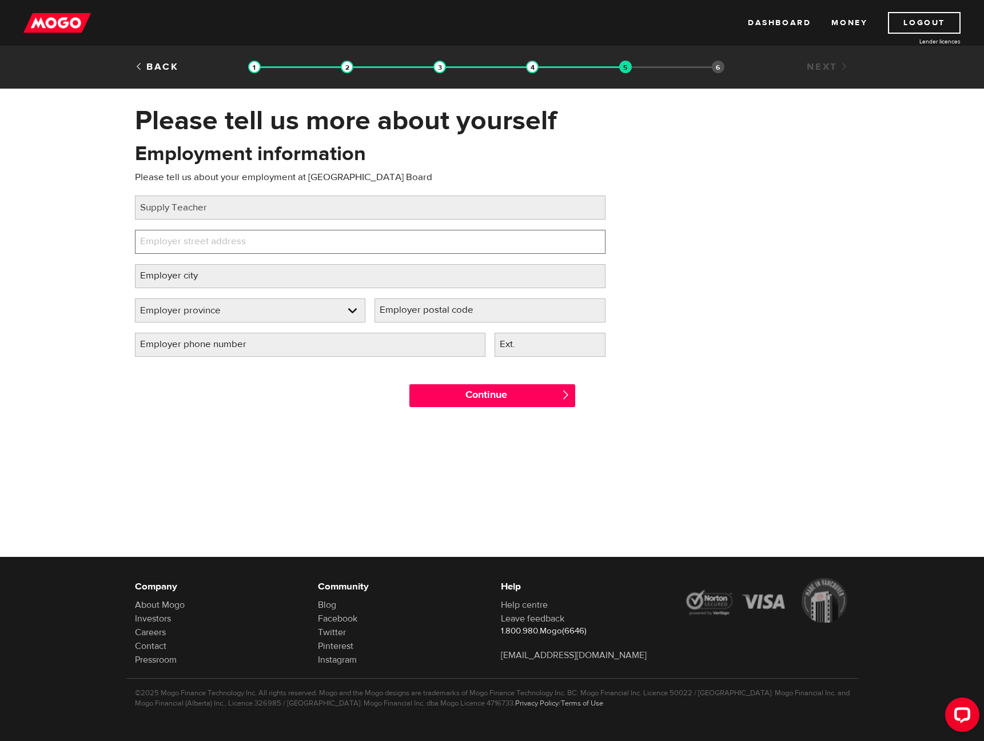
paste input "120 Centre St S, Oshawa, ON L1H 4A3"
type input "120 Centre St S, Oshawa, ON L1H 4A3"
click at [193, 279] on label "Employer city" at bounding box center [178, 275] width 86 height 23
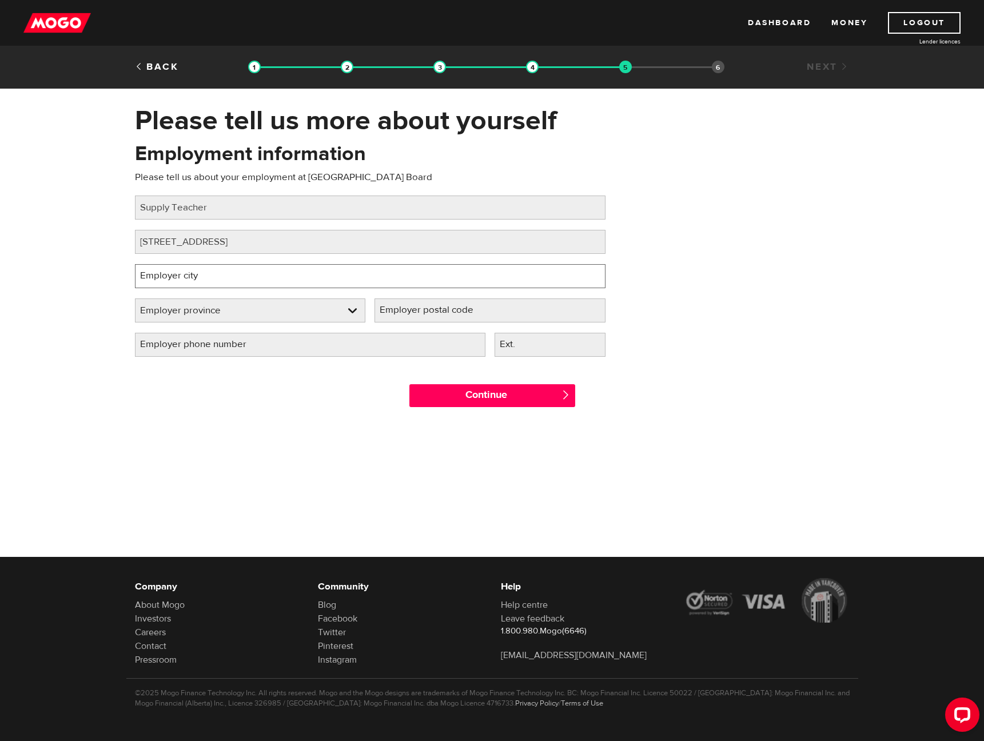
click at [193, 279] on input "Employer city" at bounding box center [370, 276] width 470 height 24
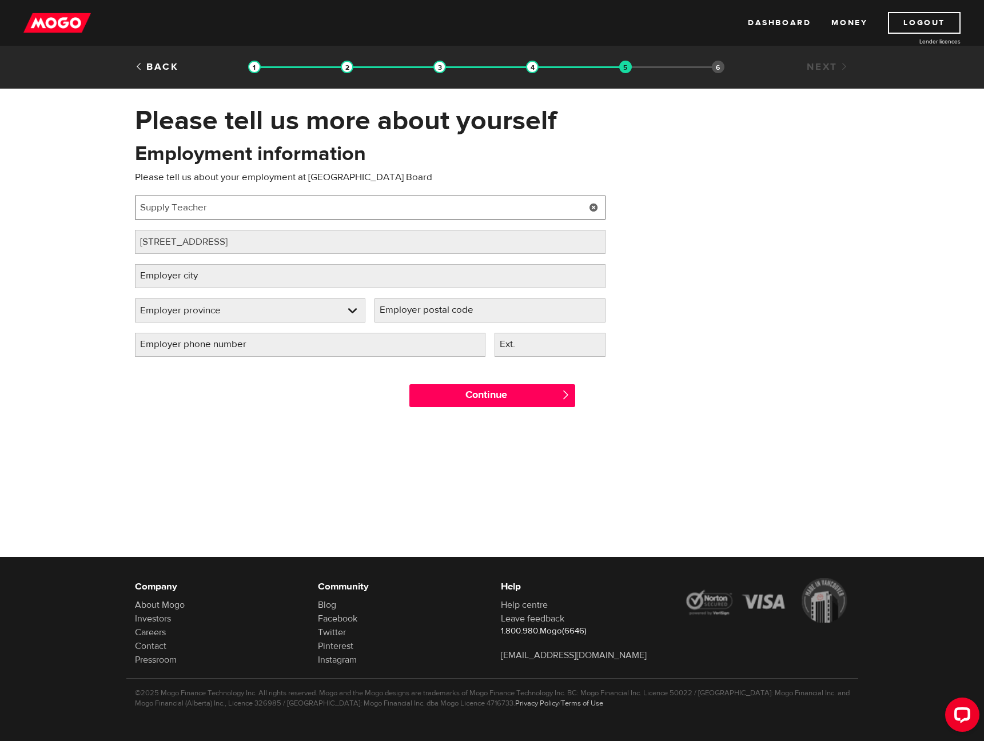
click at [246, 204] on input "Supply Teacher" at bounding box center [370, 208] width 470 height 24
click at [203, 208] on input "Supply Teacher @ Durham Continuing Education" at bounding box center [370, 208] width 470 height 24
click at [208, 207] on input "Supply Teacher @ Durham Continuing Education" at bounding box center [370, 208] width 470 height 24
type input "Supply Teacher @ Durham Continuing Education"
click at [201, 283] on label "Employer city" at bounding box center [178, 275] width 86 height 23
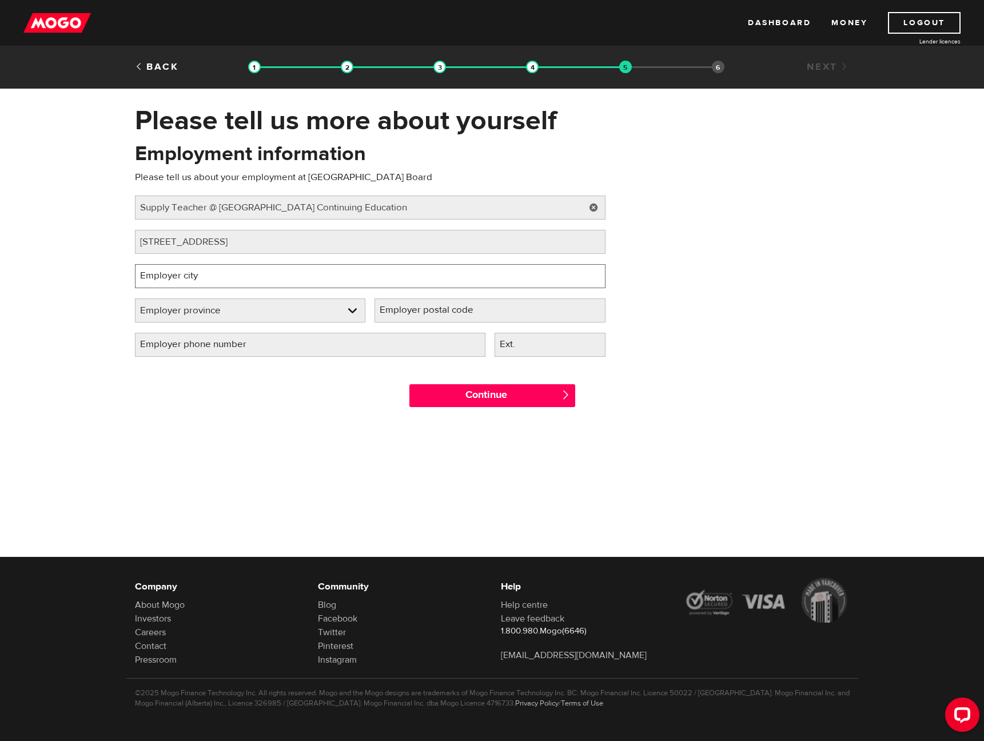
click at [201, 283] on input "Employer city" at bounding box center [370, 276] width 470 height 24
type input "Oshawa"
click at [322, 302] on link at bounding box center [250, 310] width 230 height 23
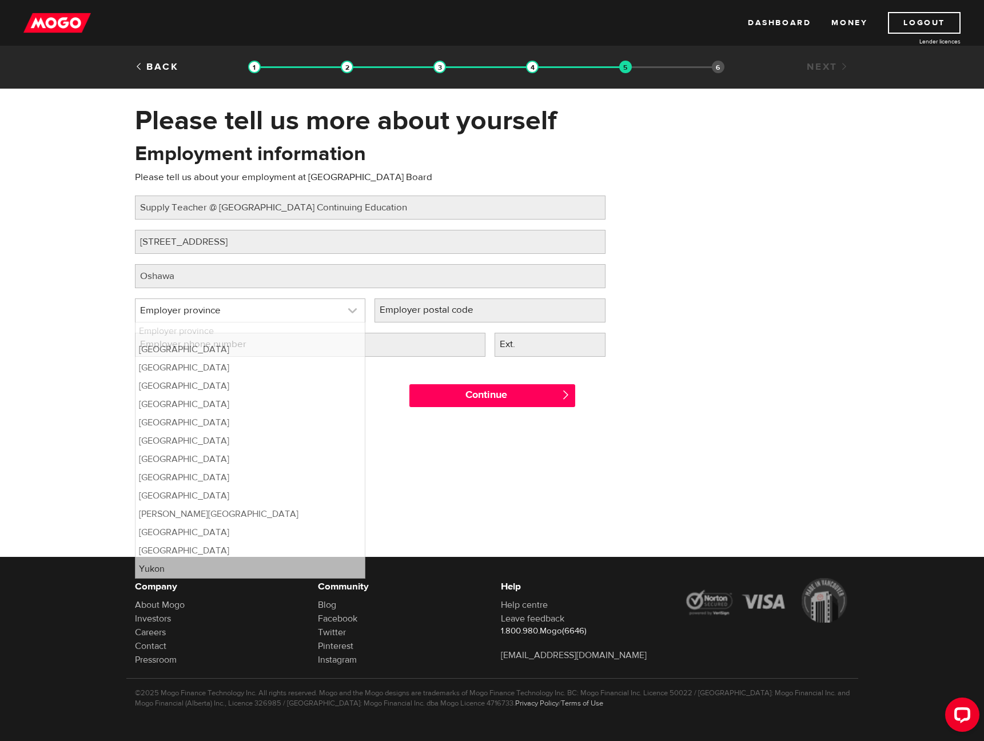
click at [316, 310] on link at bounding box center [250, 310] width 230 height 23
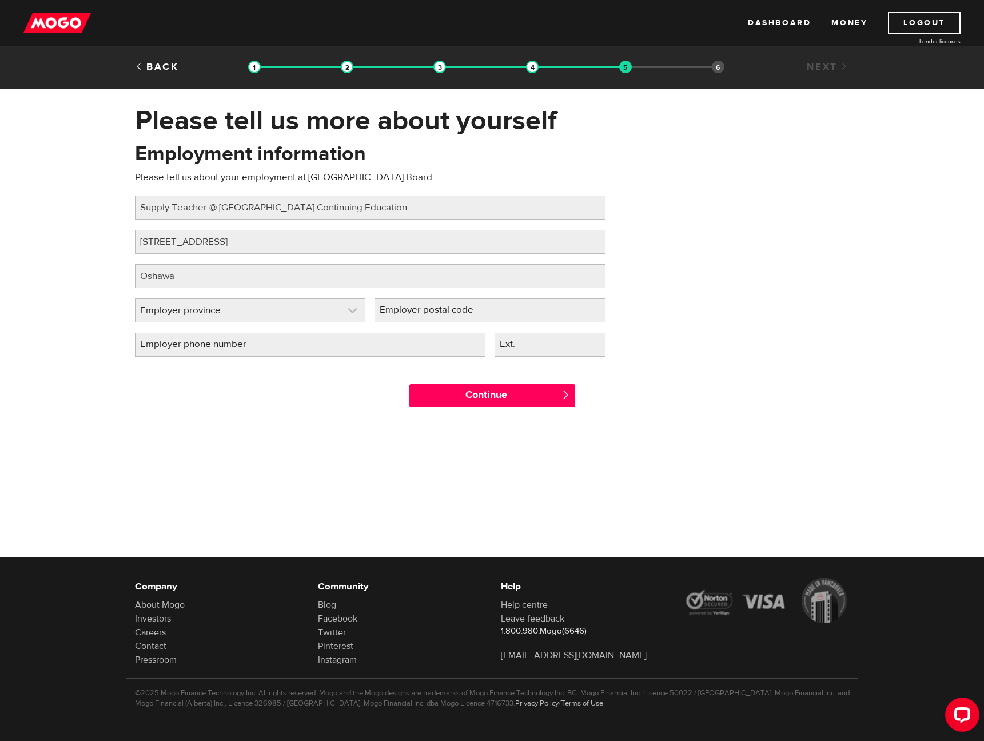
click at [320, 306] on link at bounding box center [250, 310] width 230 height 23
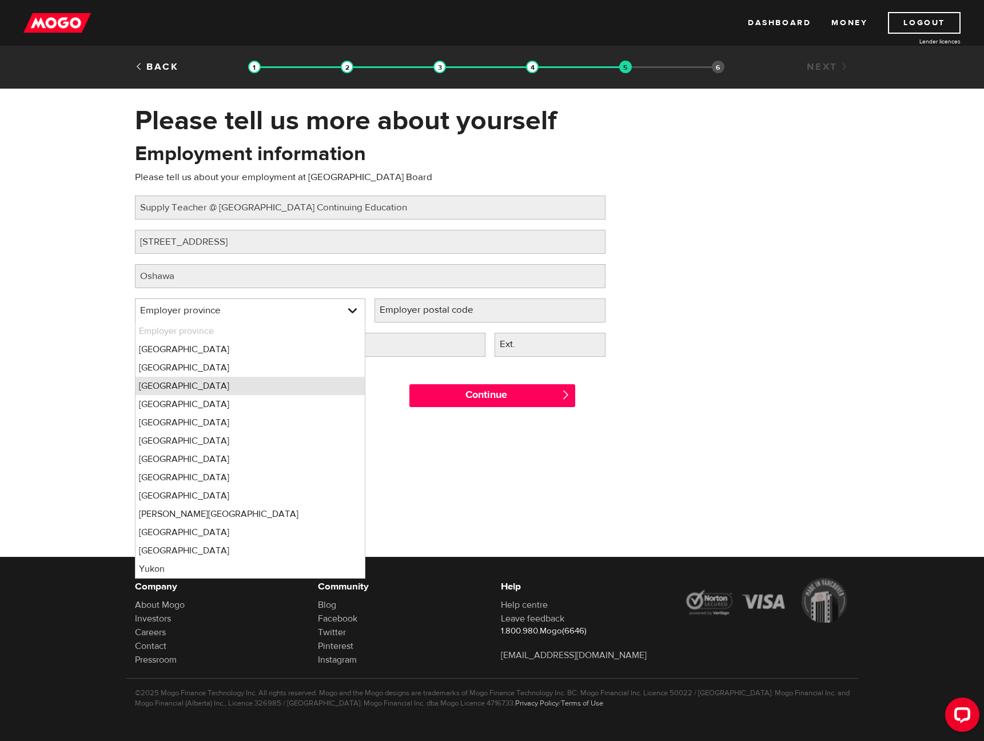
click at [193, 390] on li "Ontario" at bounding box center [250, 386] width 230 height 18
select select "ON"
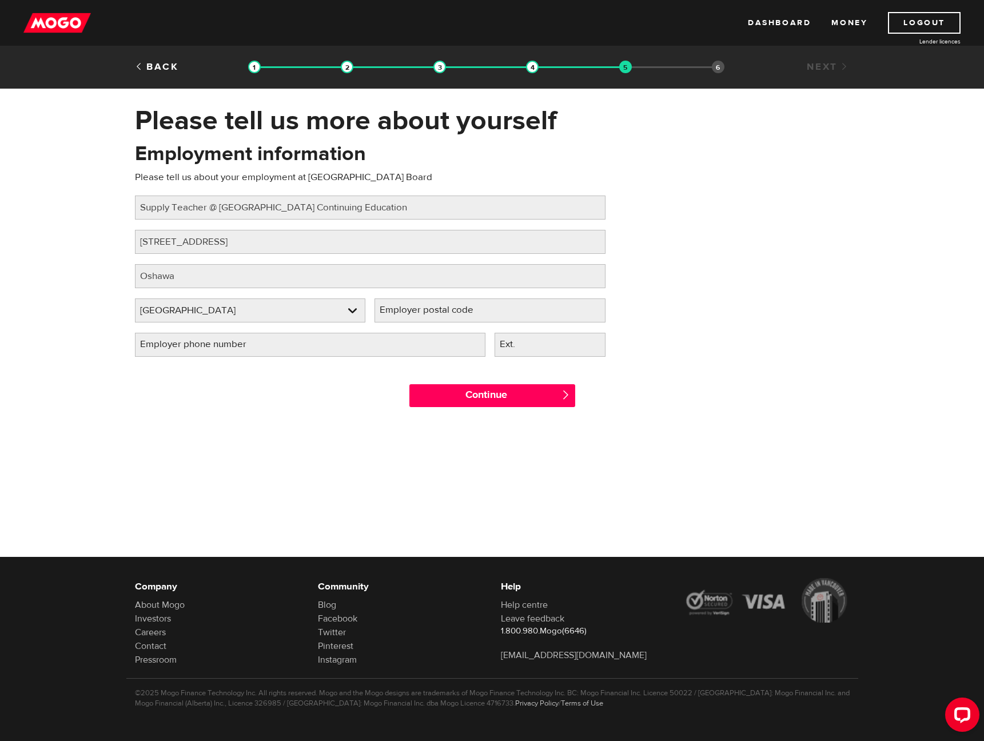
click at [448, 313] on label "Employer postal code" at bounding box center [435, 309] width 122 height 23
click at [448, 313] on input "Employer postal code" at bounding box center [489, 310] width 231 height 24
type input "L1H"
type input "L1H4A3"
click at [281, 422] on div at bounding box center [492, 510] width 984 height 184
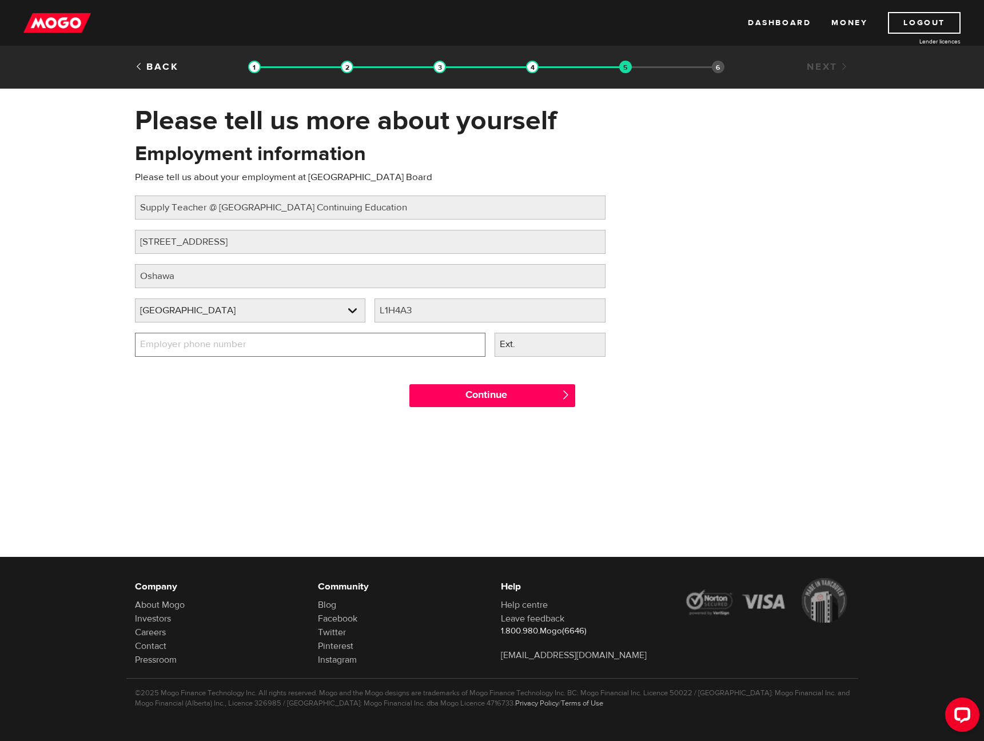
click at [273, 344] on input "Employer phone number" at bounding box center [310, 345] width 350 height 24
type input "(905) 436-3211"
drag, startPoint x: 334, startPoint y: 246, endPoint x: 211, endPoint y: 242, distance: 123.6
click at [211, 242] on input "120 Centre St S, Oshawa, ON L1H 4A3" at bounding box center [370, 242] width 470 height 24
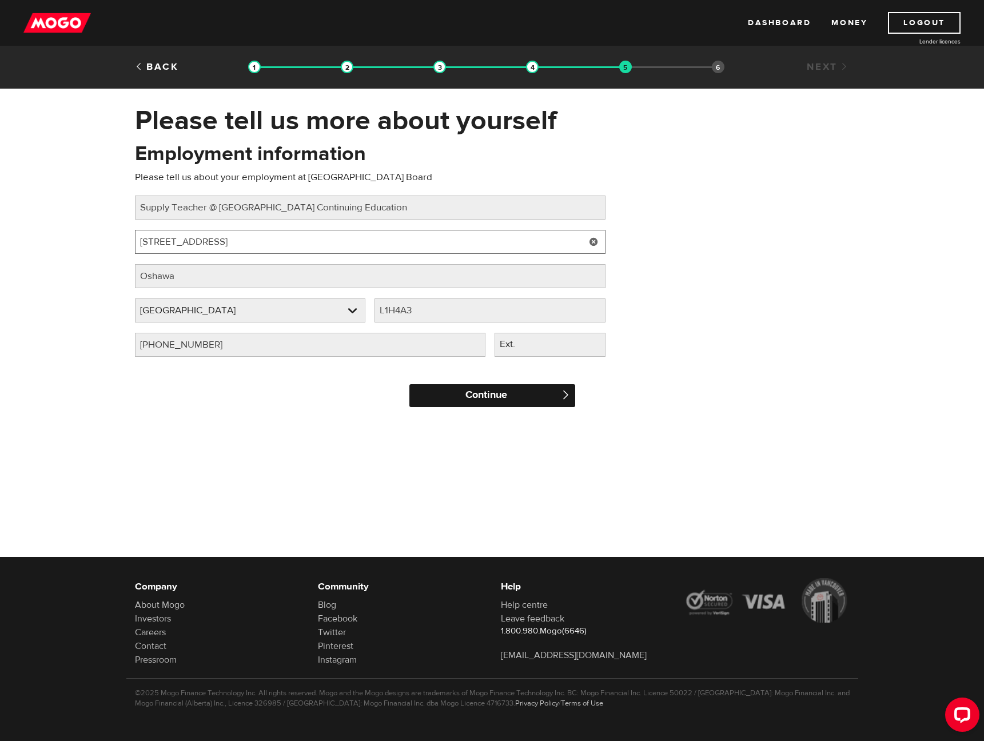
type input "120 Centre St S"
click at [511, 394] on input "Continue" at bounding box center [492, 395] width 166 height 23
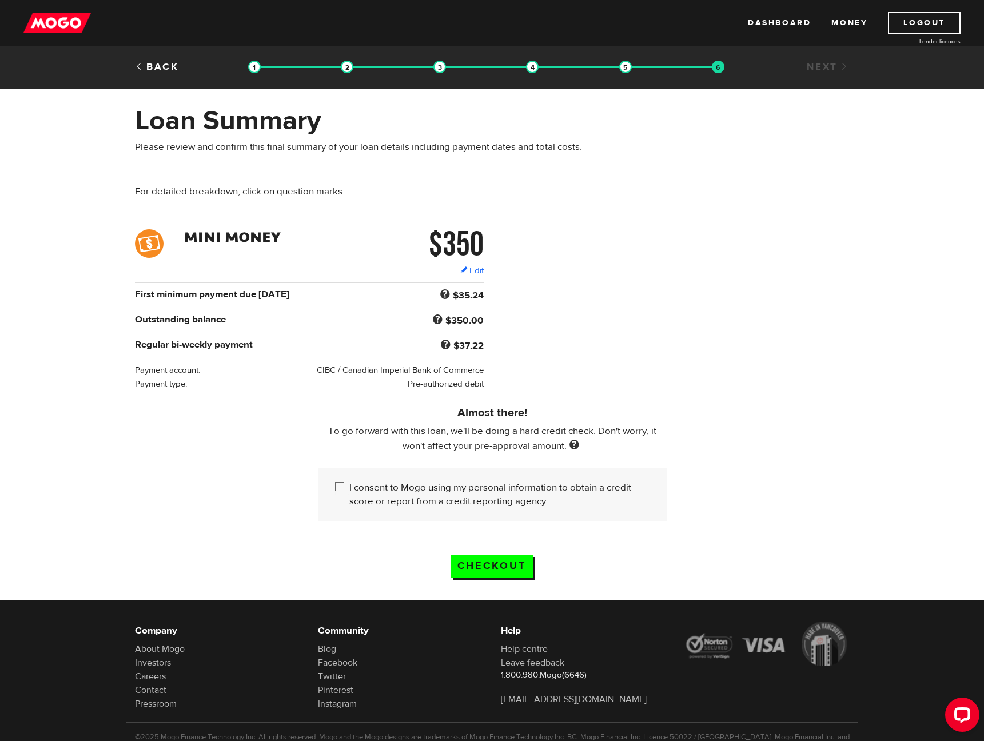
click at [374, 495] on label "I consent to Mogo using my personal information to obtain a credit score or rep…" at bounding box center [499, 494] width 300 height 27
click at [349, 495] on input "I consent to Mogo using my personal information to obtain a credit score or rep…" at bounding box center [342, 488] width 14 height 14
checkbox input "true"
click at [474, 269] on link "Edit" at bounding box center [471, 271] width 23 height 12
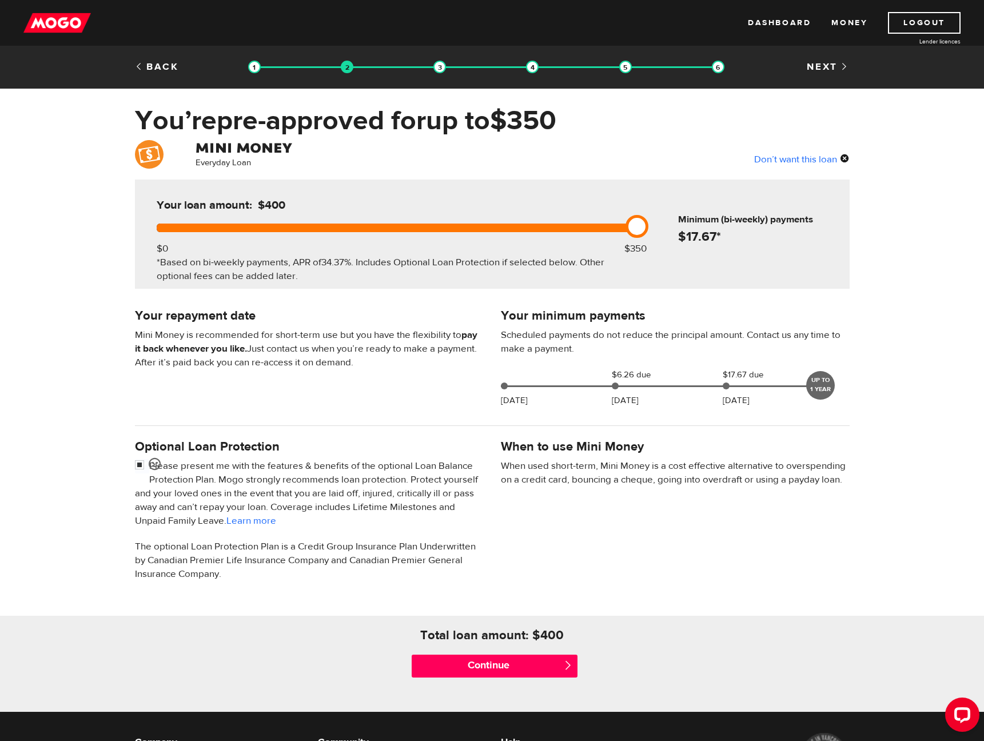
drag, startPoint x: 640, startPoint y: 227, endPoint x: 725, endPoint y: 226, distance: 85.2
click at [724, 226] on div "Your loan amount: $400 $0 $350 *Based on bi-weekly payments, APR of 34.37% . In…" at bounding box center [492, 234] width 715 height 109
drag, startPoint x: 636, startPoint y: 229, endPoint x: 684, endPoint y: 232, distance: 48.7
click at [684, 232] on div "Your loan amount: $400 $0 $350 *Based on bi-weekly payments, APR of 34.37% . In…" at bounding box center [492, 234] width 715 height 109
click at [527, 671] on input "Continue" at bounding box center [495, 666] width 166 height 23
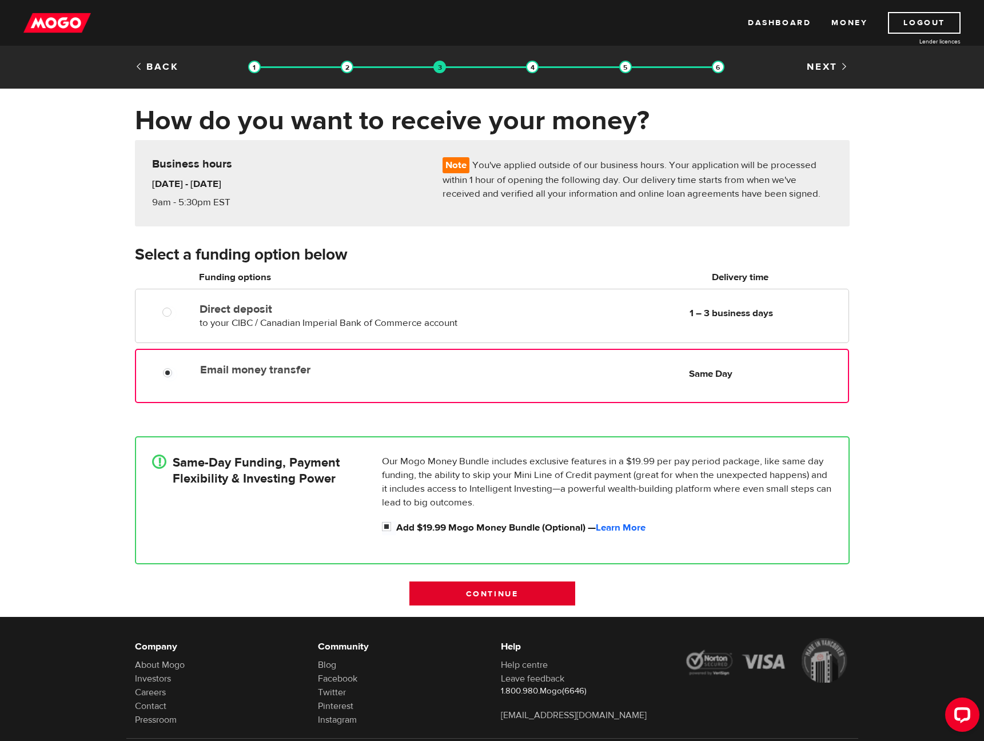
click at [520, 599] on input "Continue" at bounding box center [492, 593] width 166 height 24
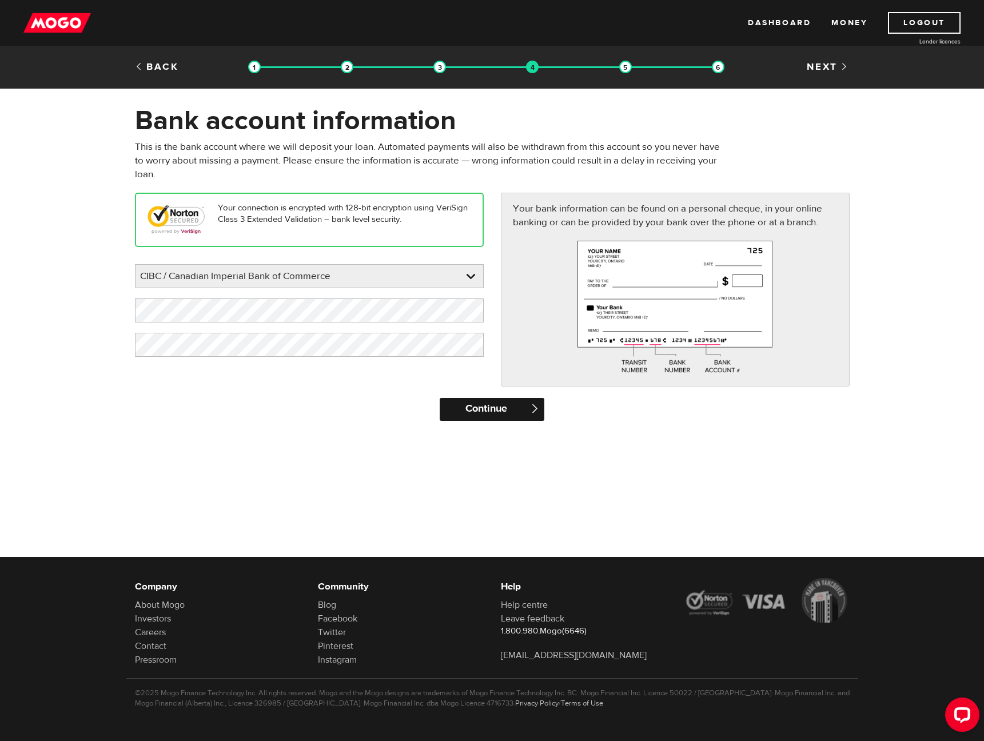
click at [497, 412] on input "Continue" at bounding box center [492, 409] width 105 height 23
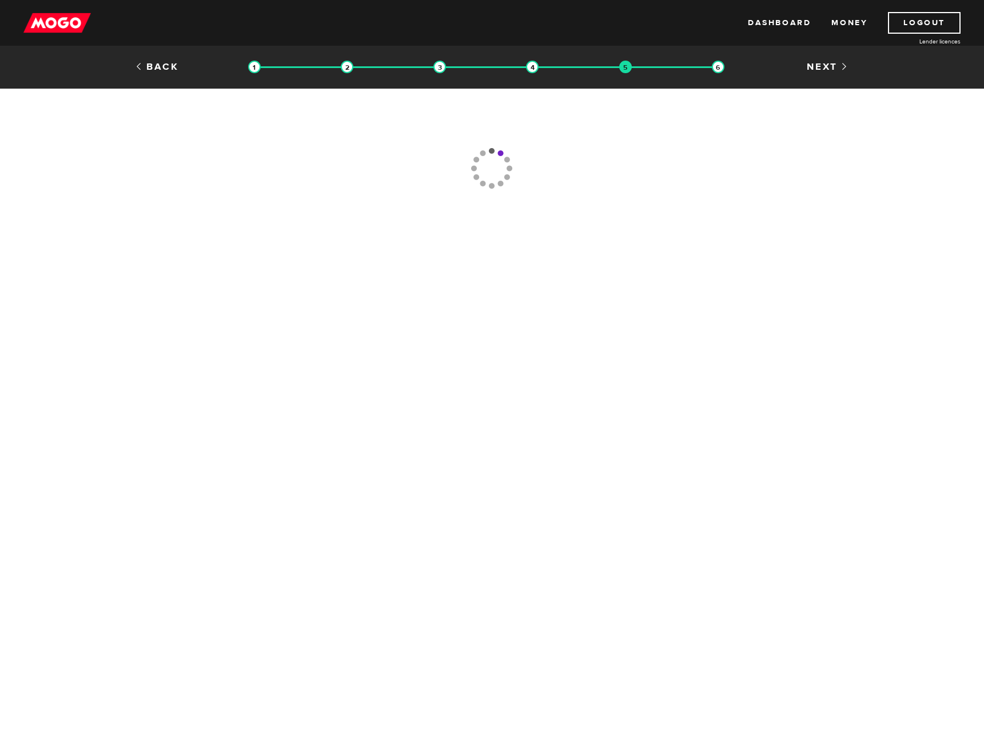
type input "[PHONE_NUMBER]"
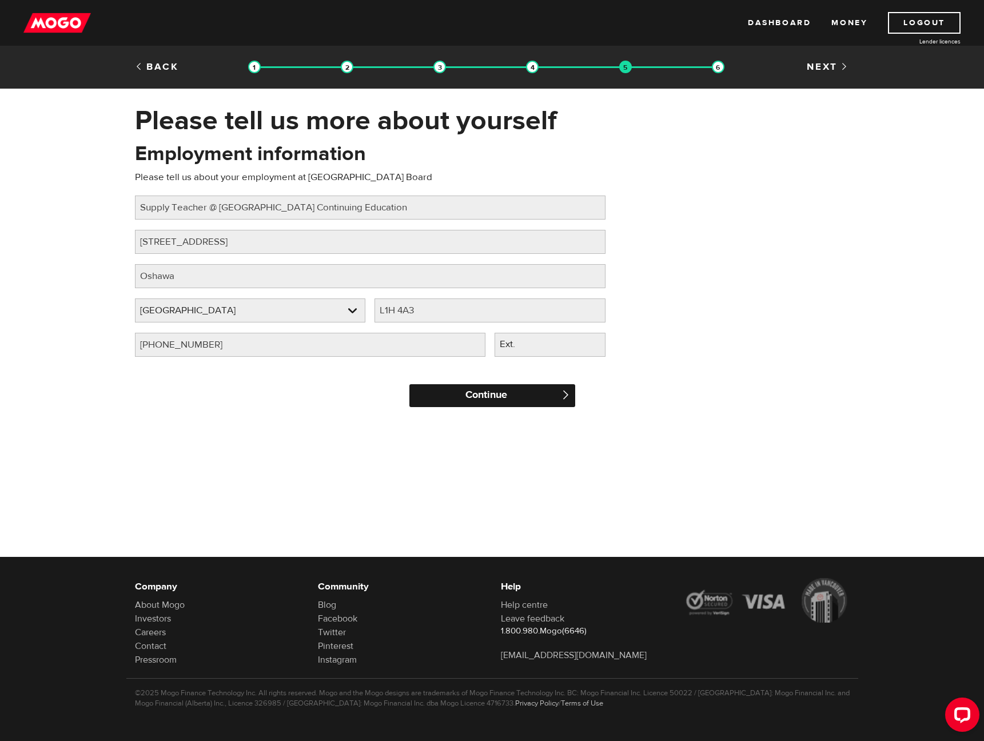
click at [491, 396] on input "Continue" at bounding box center [492, 395] width 166 height 23
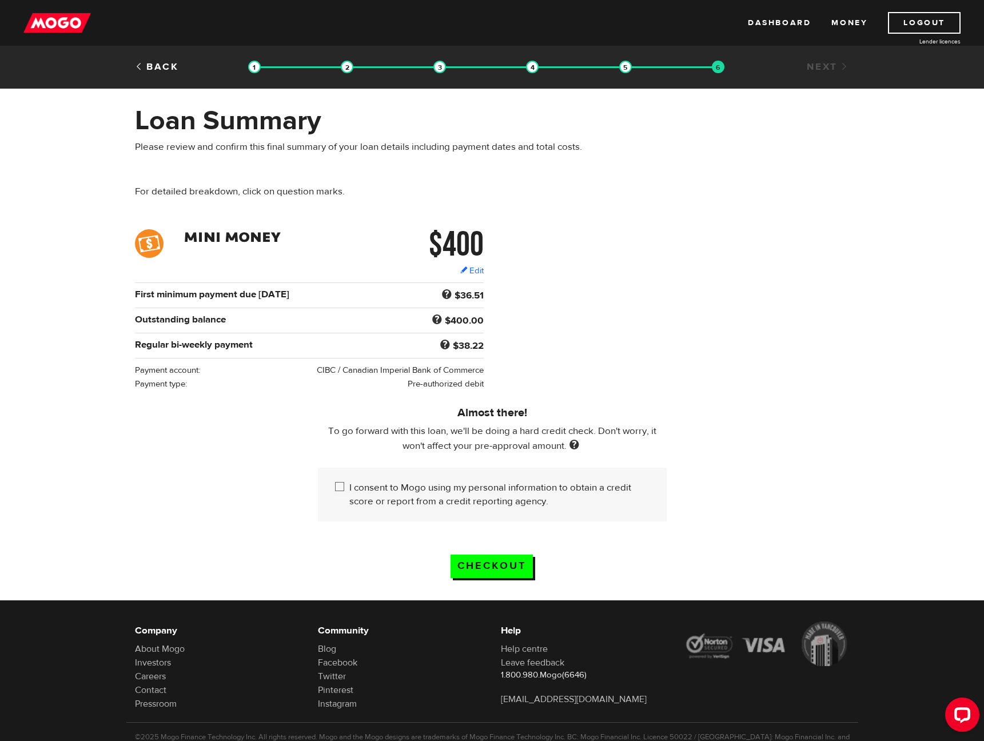
click at [339, 488] on input "I consent to Mogo using my personal information to obtain a credit score or rep…" at bounding box center [342, 488] width 14 height 14
checkbox input "true"
click at [497, 568] on input "Checkout" at bounding box center [491, 566] width 82 height 23
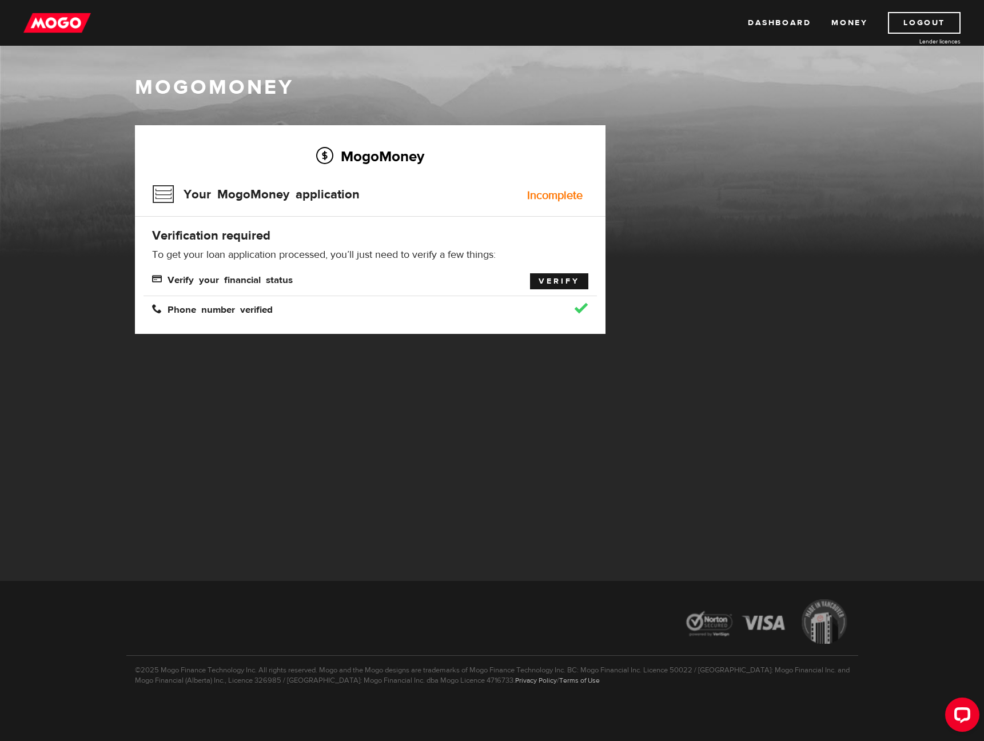
click at [567, 281] on link "Verify" at bounding box center [559, 281] width 58 height 16
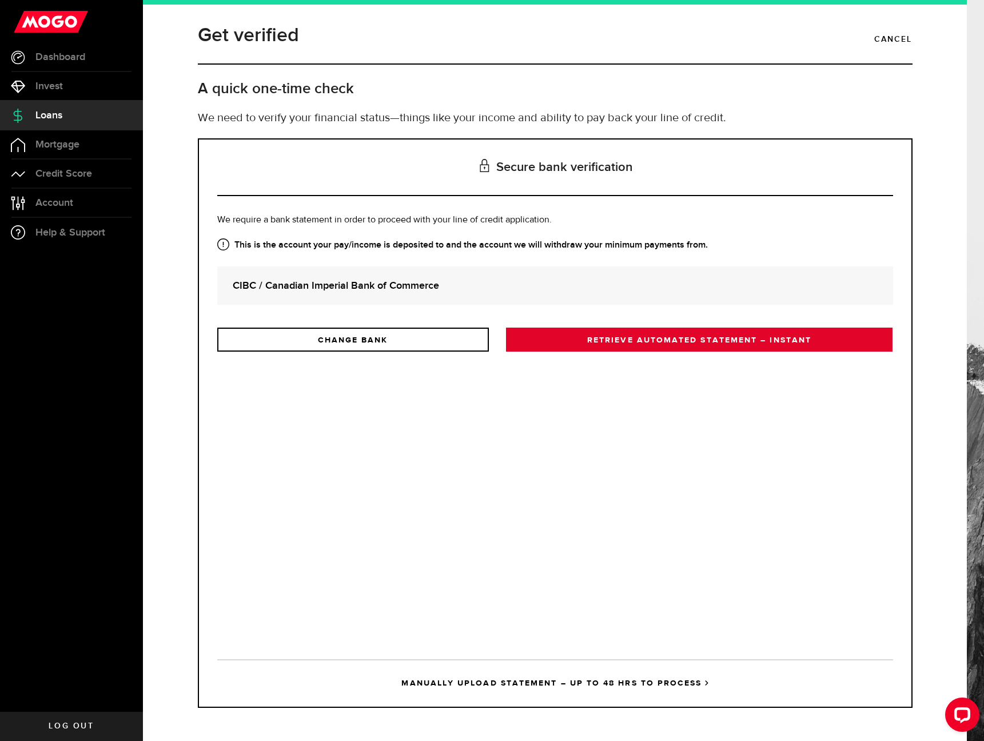
click at [644, 337] on link "RETRIEVE AUTOMATED STATEMENT – INSTANT" at bounding box center [699, 340] width 387 height 24
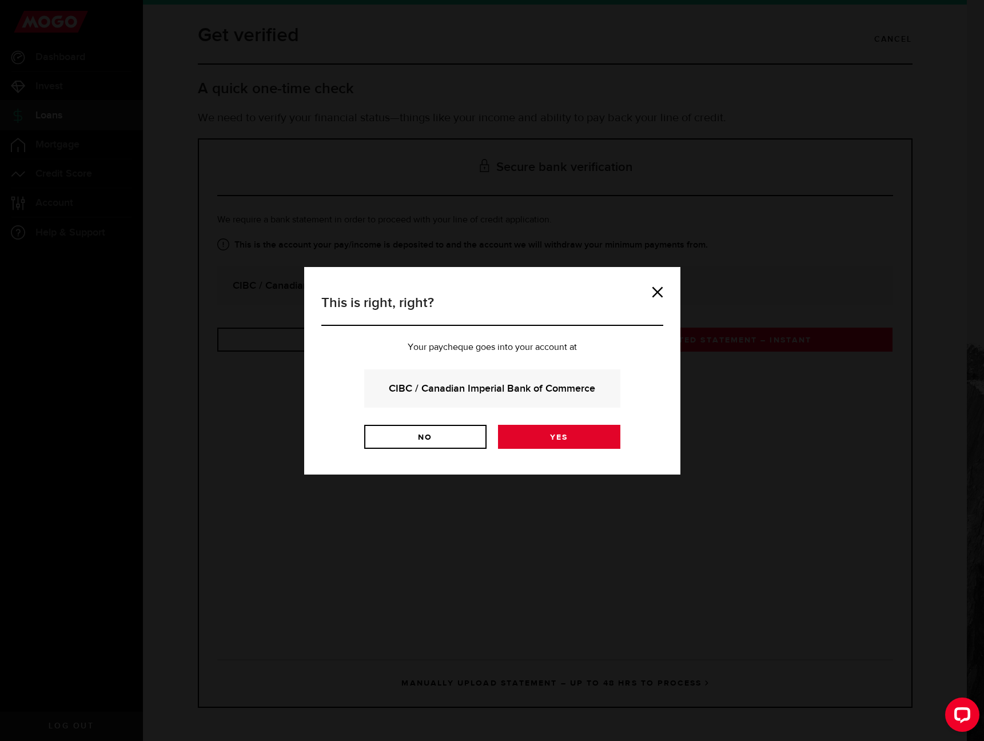
click at [579, 438] on link "Yes" at bounding box center [559, 437] width 122 height 24
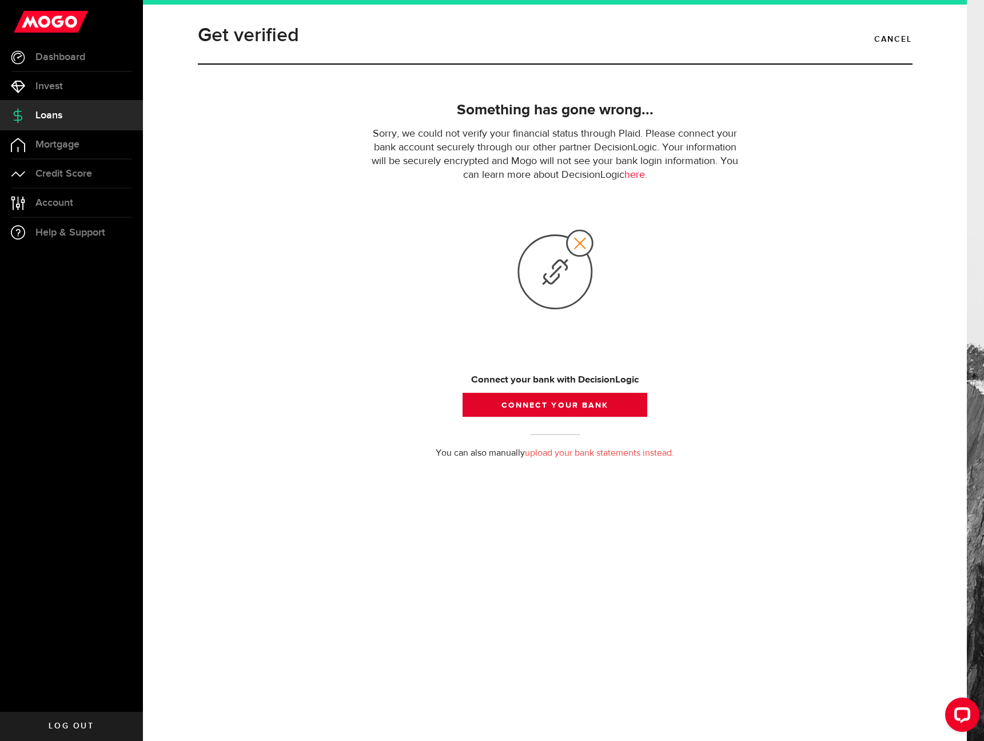
click at [569, 405] on button "Connect your bank" at bounding box center [554, 405] width 184 height 24
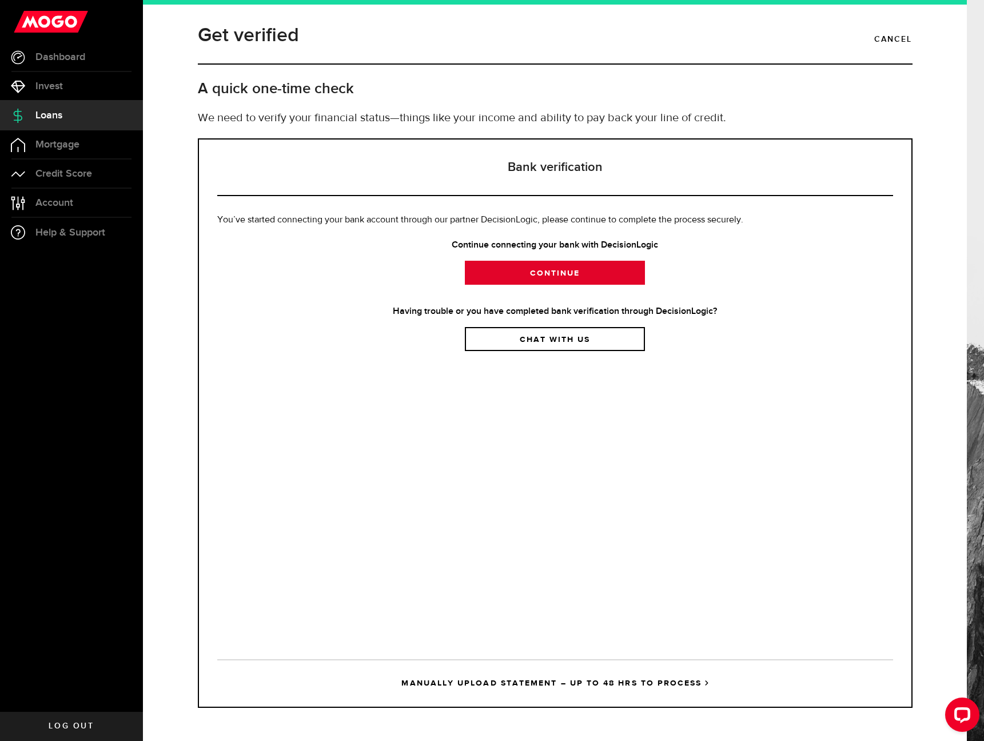
click at [545, 274] on link "Continue" at bounding box center [555, 273] width 180 height 24
click at [548, 274] on link "Continue" at bounding box center [555, 273] width 180 height 24
click at [593, 341] on link "Chat with us" at bounding box center [555, 339] width 180 height 24
click at [887, 37] on link "Cancel" at bounding box center [893, 39] width 38 height 19
